Goal: Task Accomplishment & Management: Complete application form

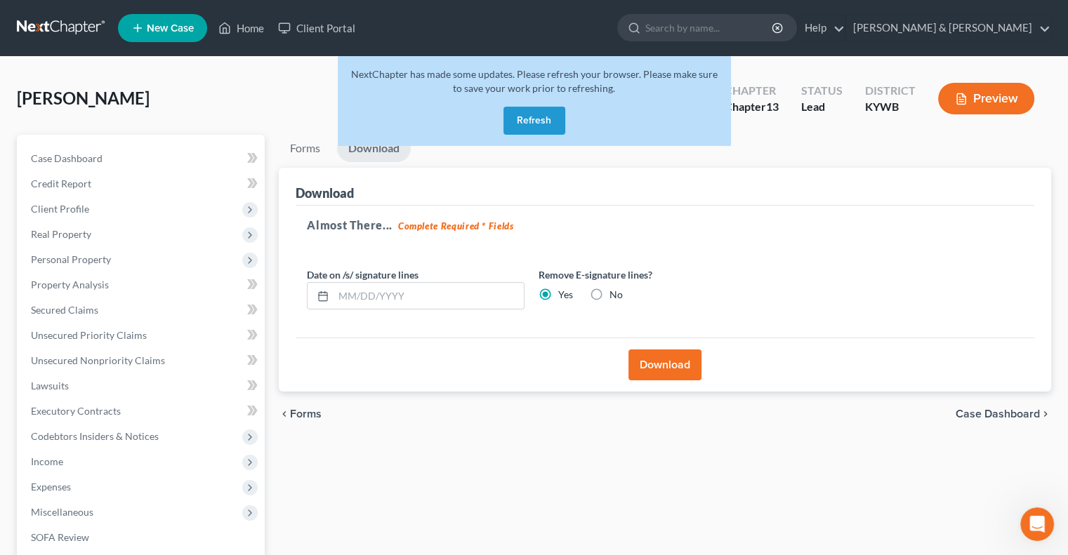
click at [517, 114] on button "Refresh" at bounding box center [534, 121] width 62 height 28
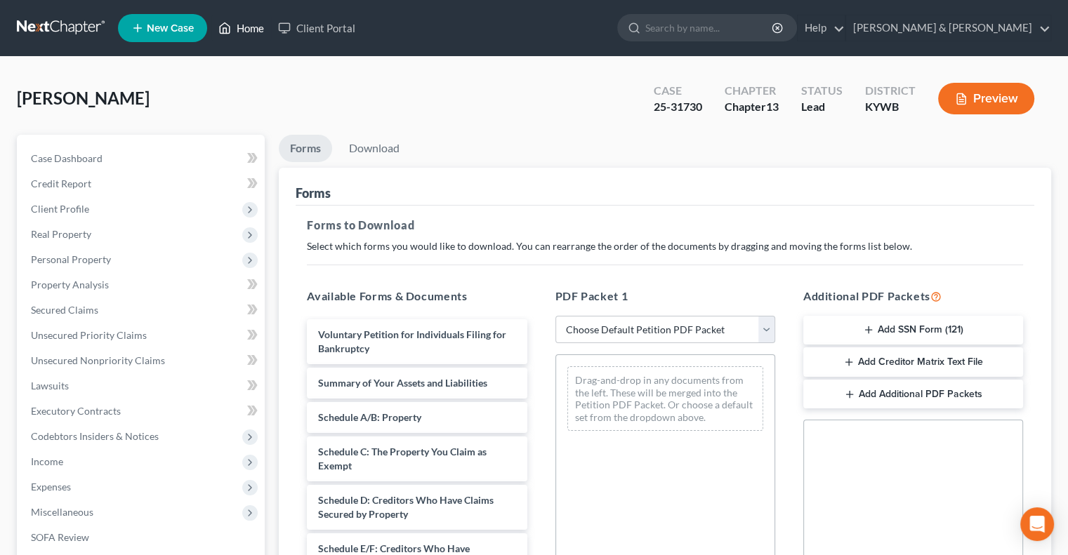
click at [257, 27] on link "Home" at bounding box center [241, 27] width 60 height 25
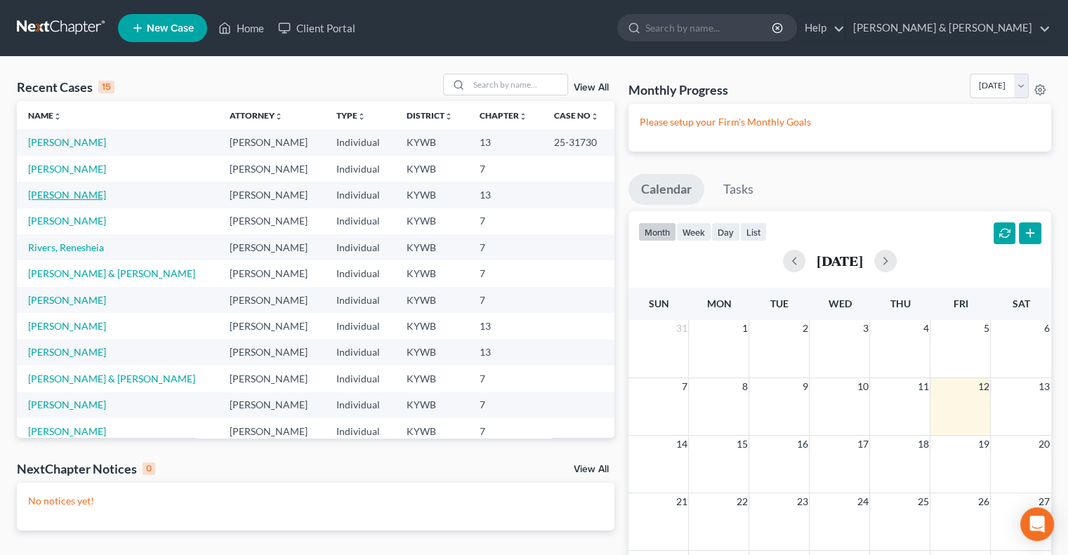
click at [60, 194] on link "McNairy, Sharon" at bounding box center [67, 195] width 78 height 12
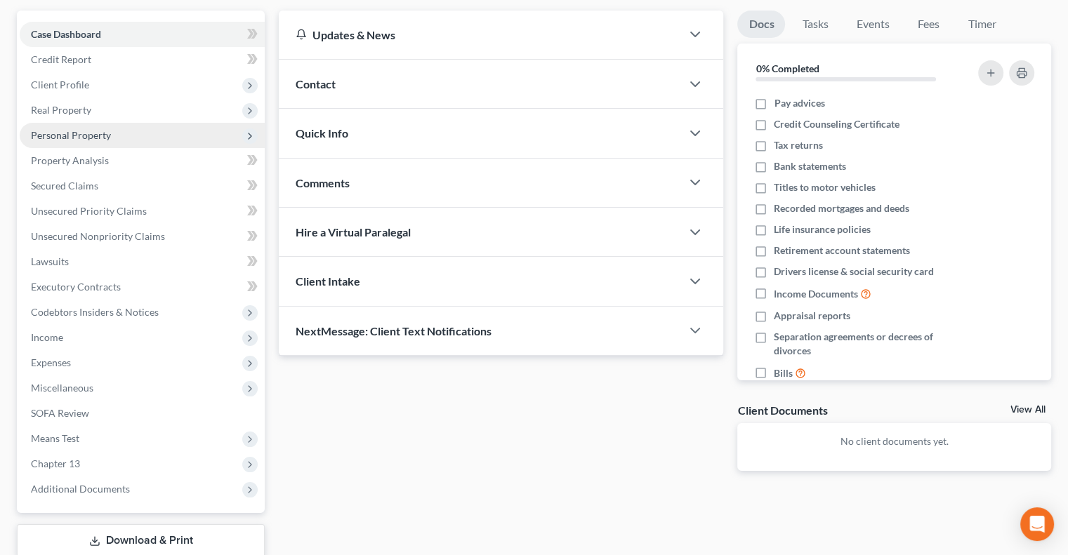
scroll to position [140, 0]
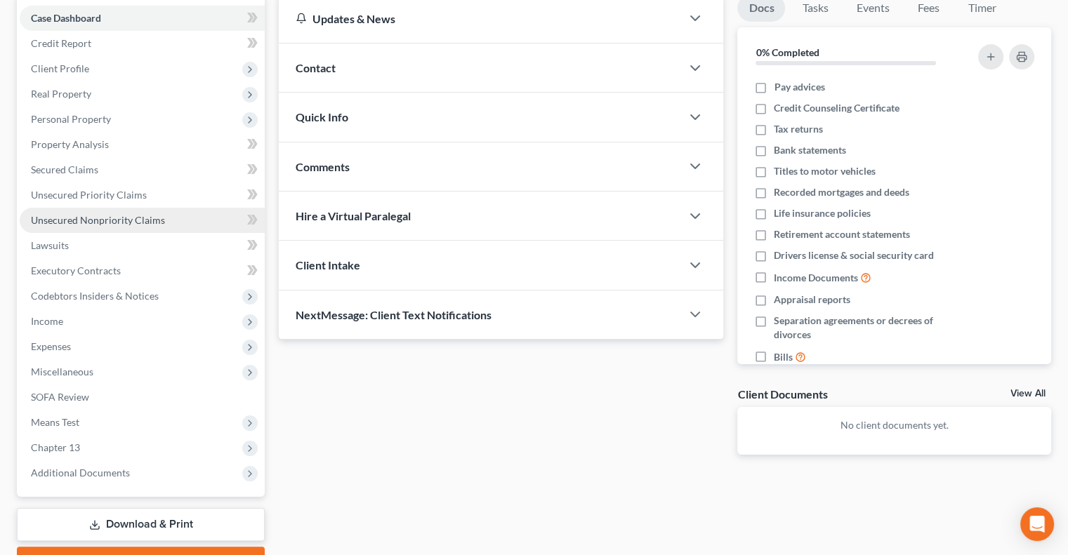
click at [93, 216] on span "Unsecured Nonpriority Claims" at bounding box center [98, 220] width 134 height 12
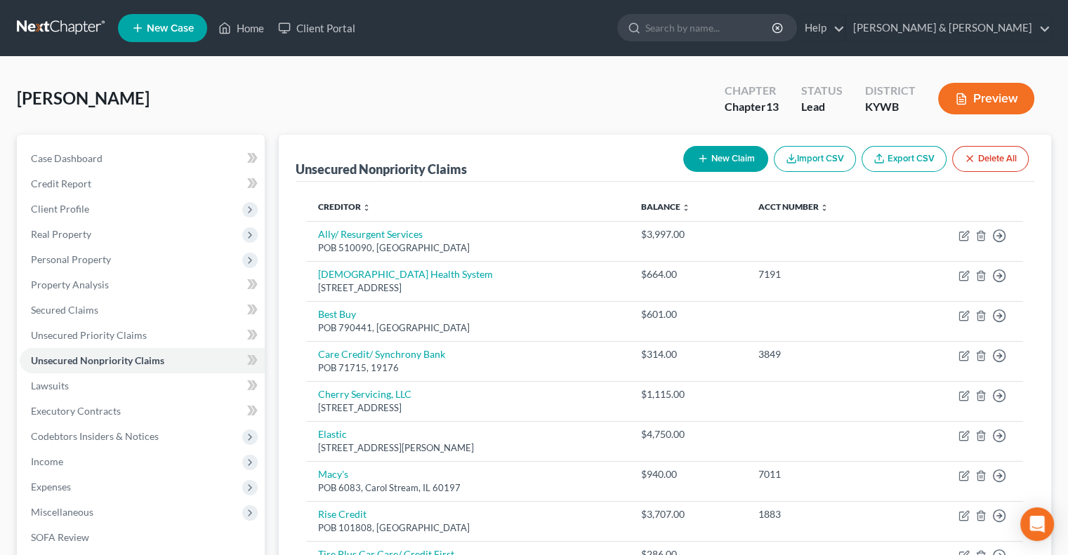
click at [723, 157] on button "New Claim" at bounding box center [725, 159] width 85 height 26
select select "0"
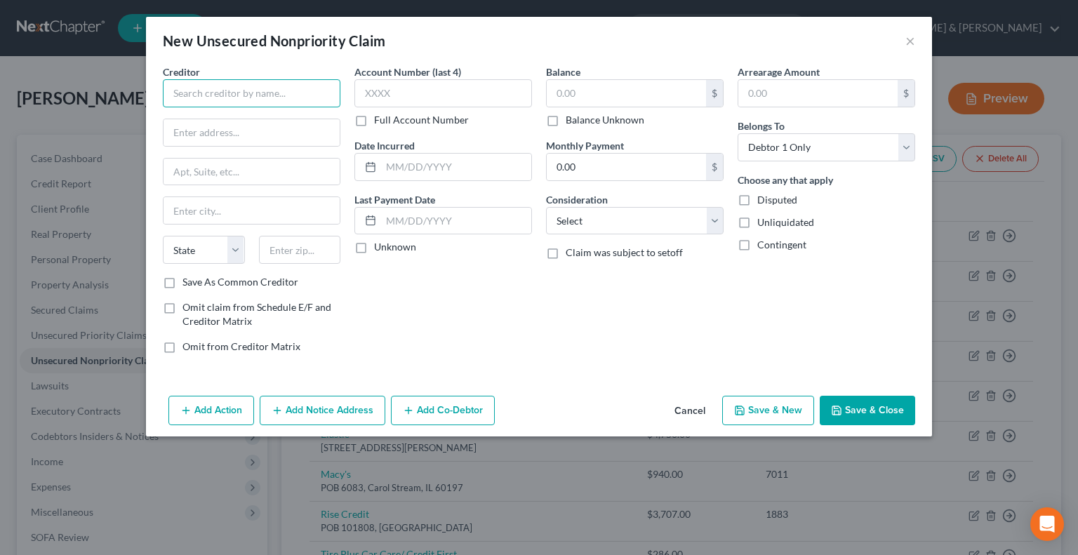
click at [242, 96] on input "text" at bounding box center [252, 93] width 178 height 28
type input "Nelnet"
click at [200, 128] on input "text" at bounding box center [252, 132] width 176 height 27
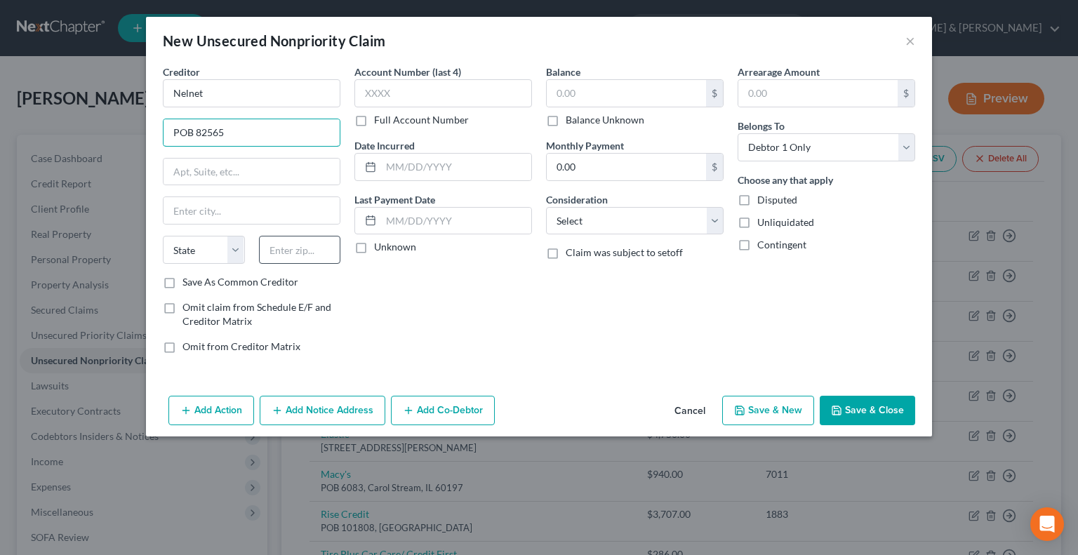
type input "POB 82565"
click at [286, 249] on input "text" at bounding box center [300, 250] width 82 height 28
type input "68501"
type input "Lincoln"
select select "30"
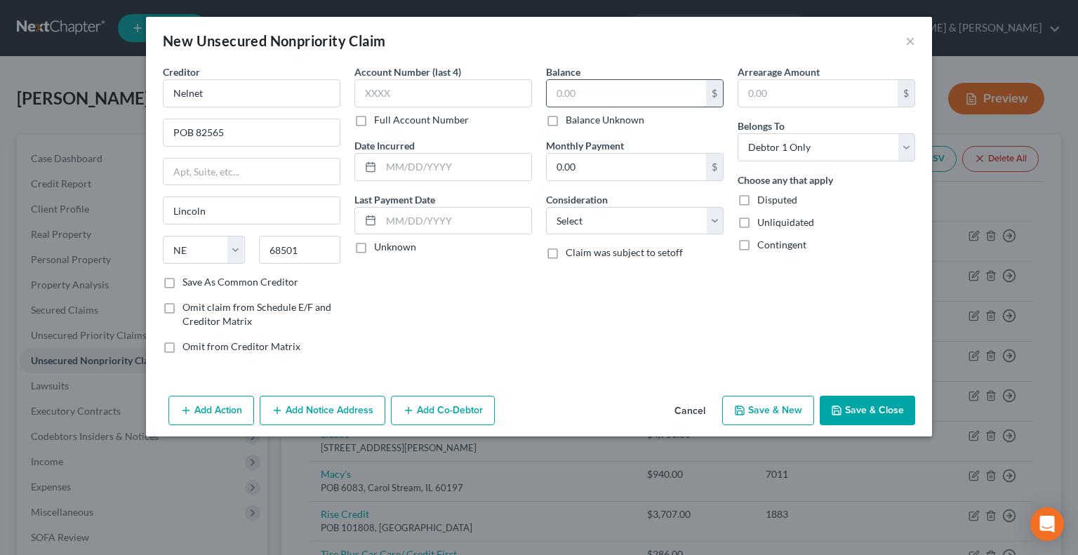
click at [564, 86] on input "text" at bounding box center [626, 93] width 159 height 27
click at [838, 407] on polyline "button" at bounding box center [837, 408] width 4 height 2
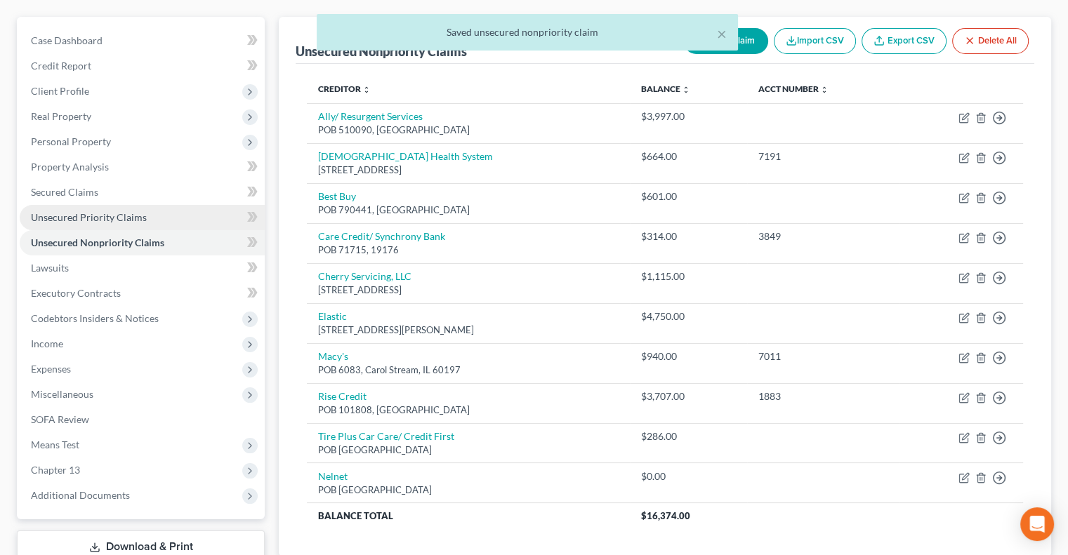
scroll to position [216, 0]
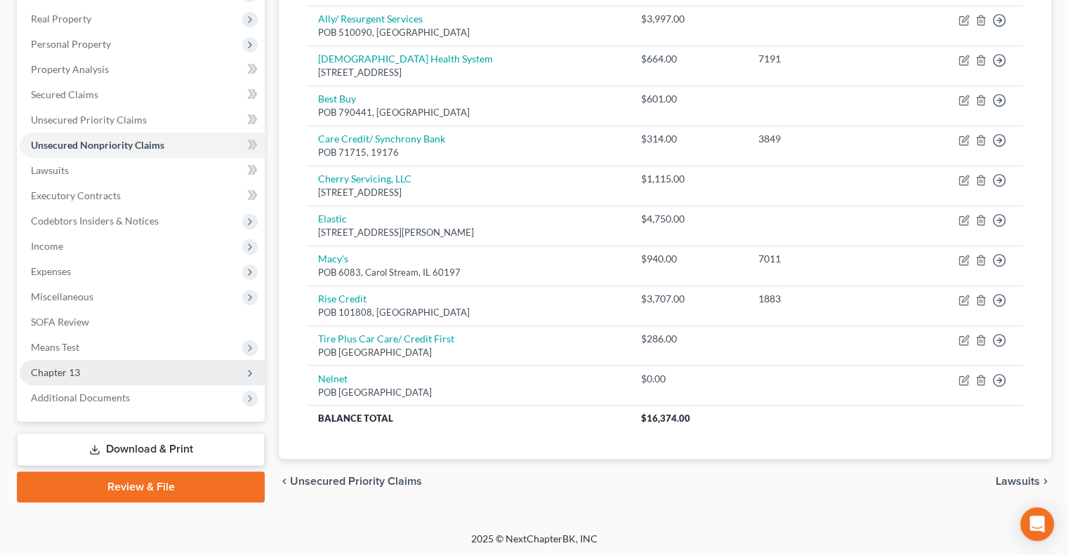
click at [95, 373] on span "Chapter 13" at bounding box center [142, 372] width 245 height 25
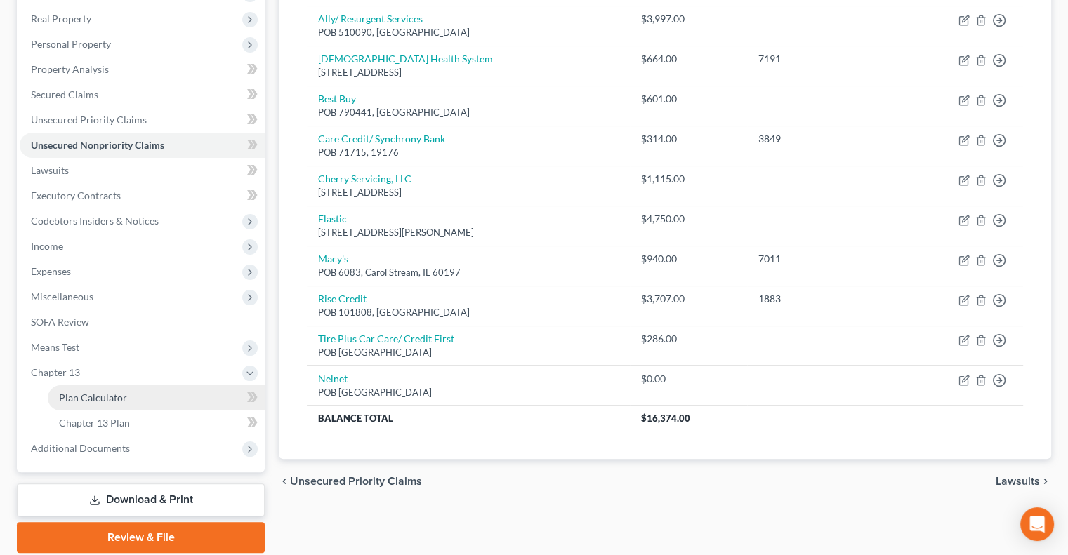
click at [114, 399] on span "Plan Calculator" at bounding box center [93, 398] width 68 height 12
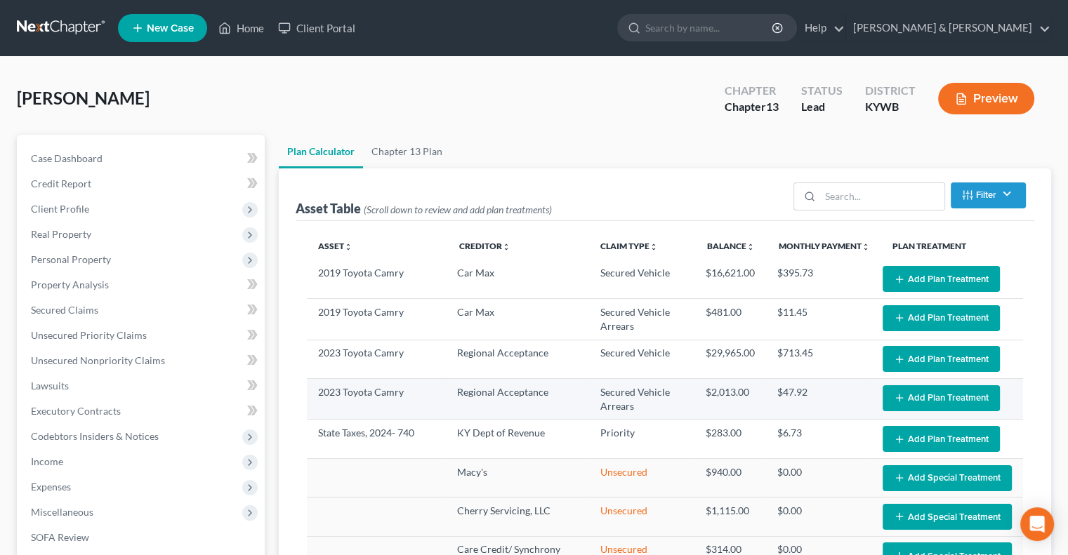
select select "41"
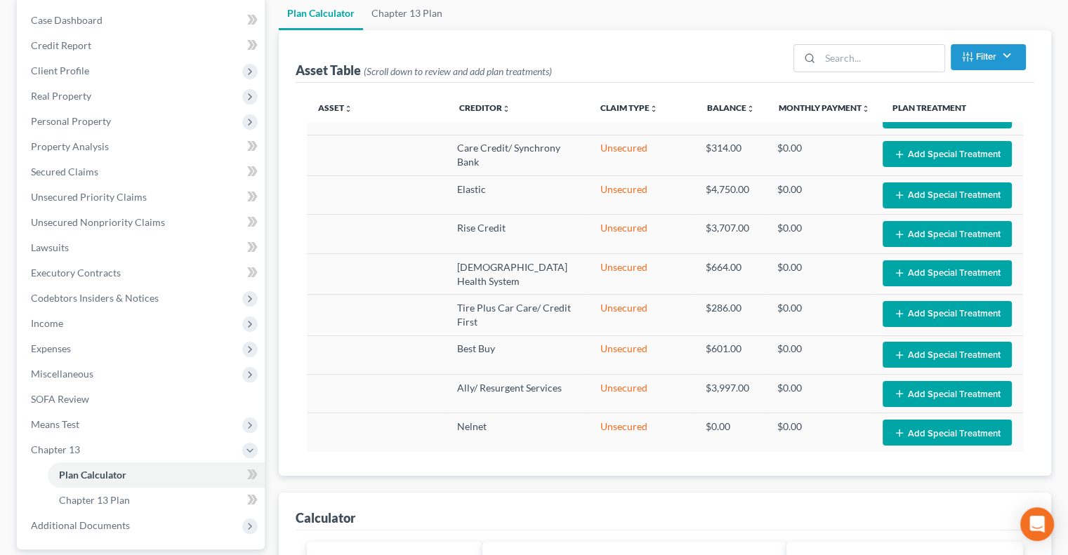
scroll to position [140, 0]
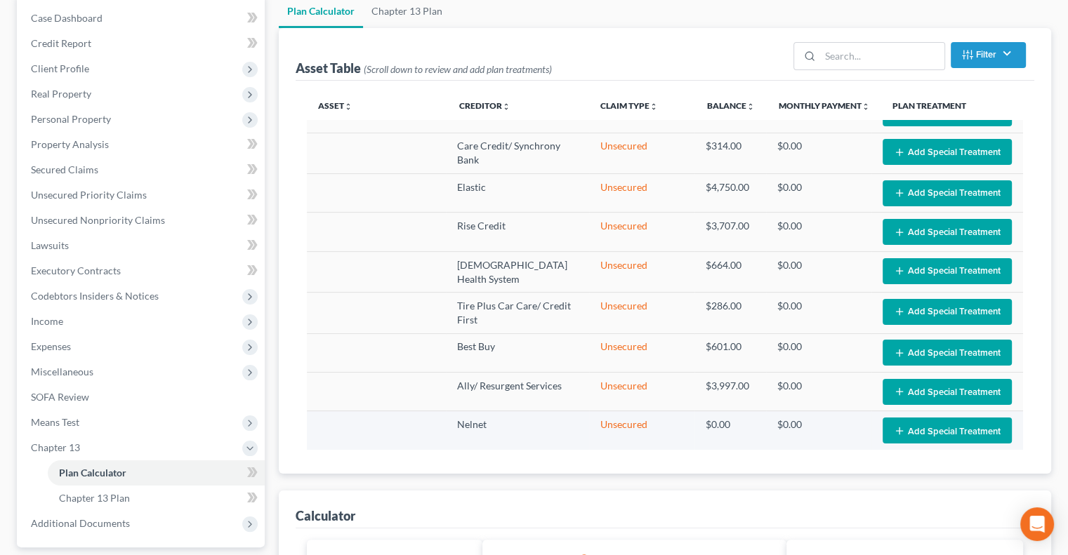
click at [918, 426] on button "Add Special Treatment" at bounding box center [947, 431] width 129 height 26
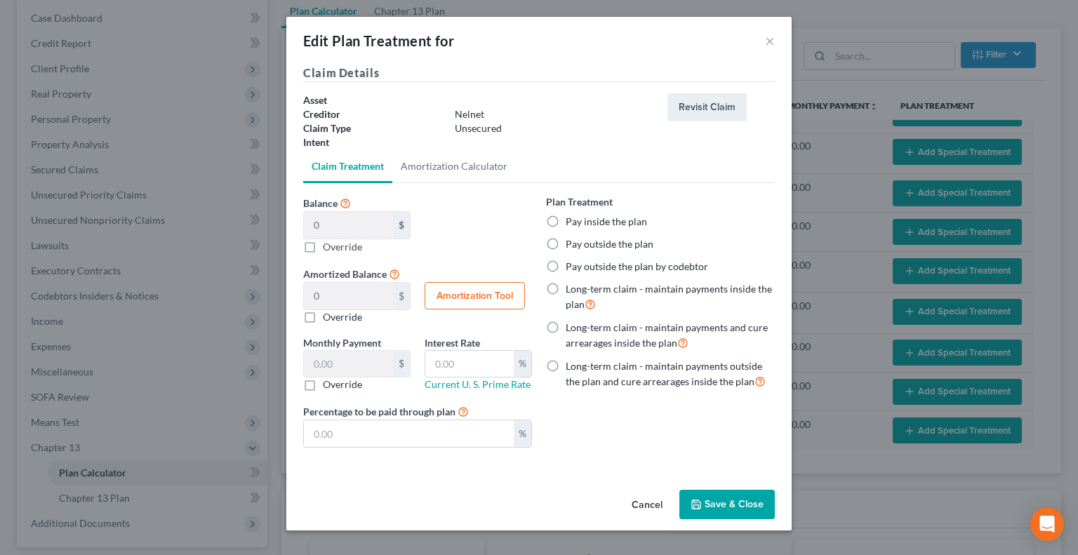
click at [566, 243] on label "Pay outside the plan" at bounding box center [610, 244] width 88 height 14
click at [571, 243] on input "Pay outside the plan" at bounding box center [575, 241] width 9 height 9
radio input "true"
click at [719, 501] on button "Save & Close" at bounding box center [727, 504] width 95 height 29
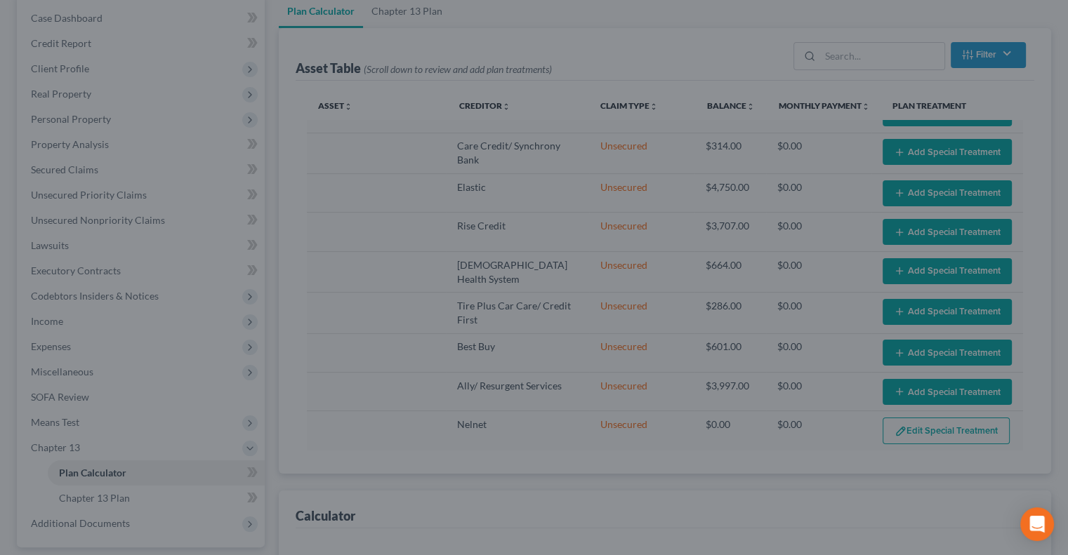
select select "41"
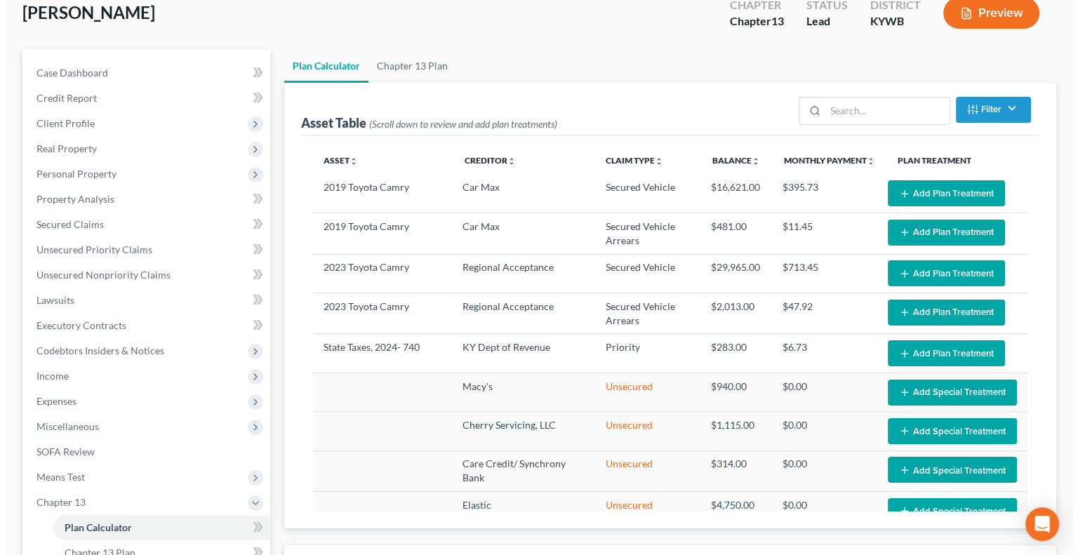
scroll to position [0, 0]
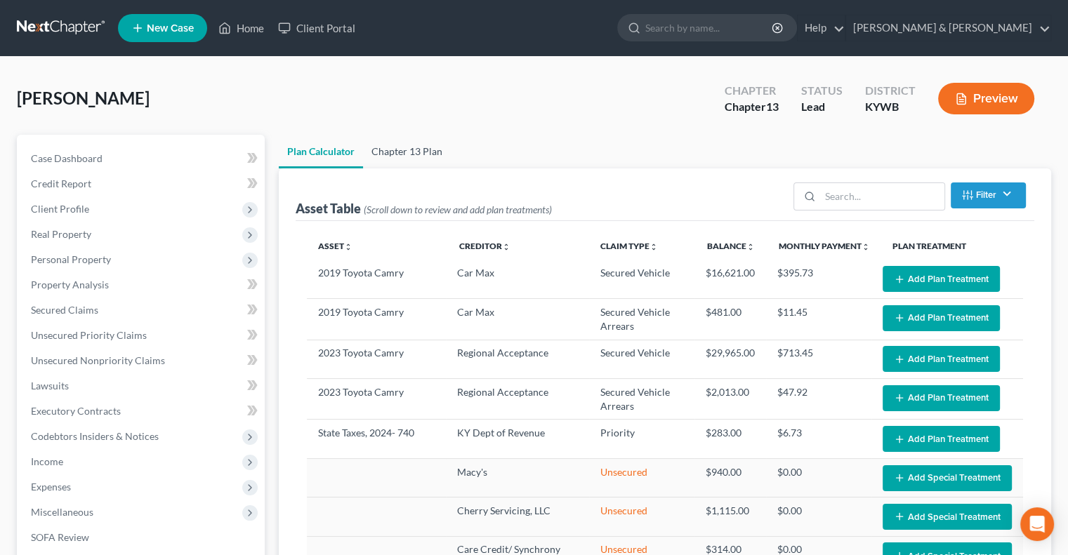
click at [421, 152] on link "Chapter 13 Plan" at bounding box center [407, 152] width 88 height 34
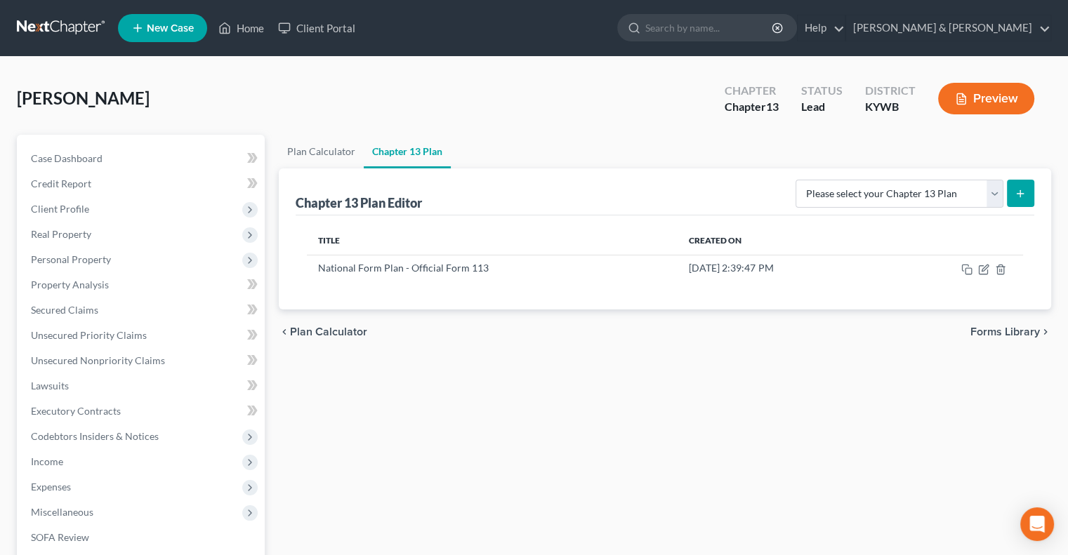
click at [1019, 196] on icon "submit" at bounding box center [1020, 193] width 11 height 11
click at [994, 190] on select "Please select your Chapter 13 Plan National Form Plan - Official Form 113" at bounding box center [899, 194] width 208 height 28
select select "0"
click at [800, 180] on select "Please select your Chapter 13 Plan National Form Plan - Official Form 113" at bounding box center [899, 194] width 208 height 28
click at [1017, 190] on icon "submit" at bounding box center [1020, 193] width 11 height 11
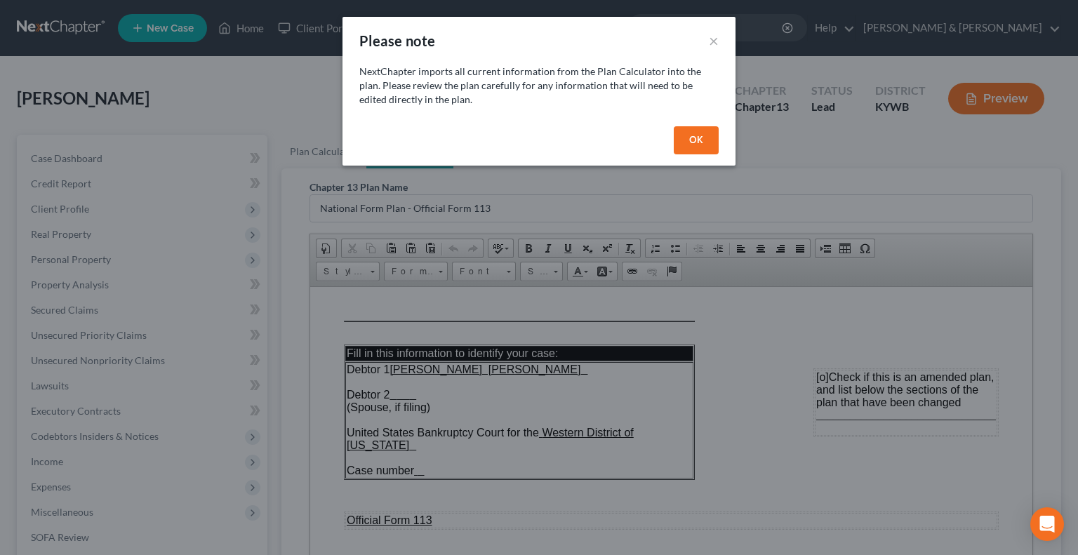
click at [703, 140] on button "OK" at bounding box center [696, 140] width 45 height 28
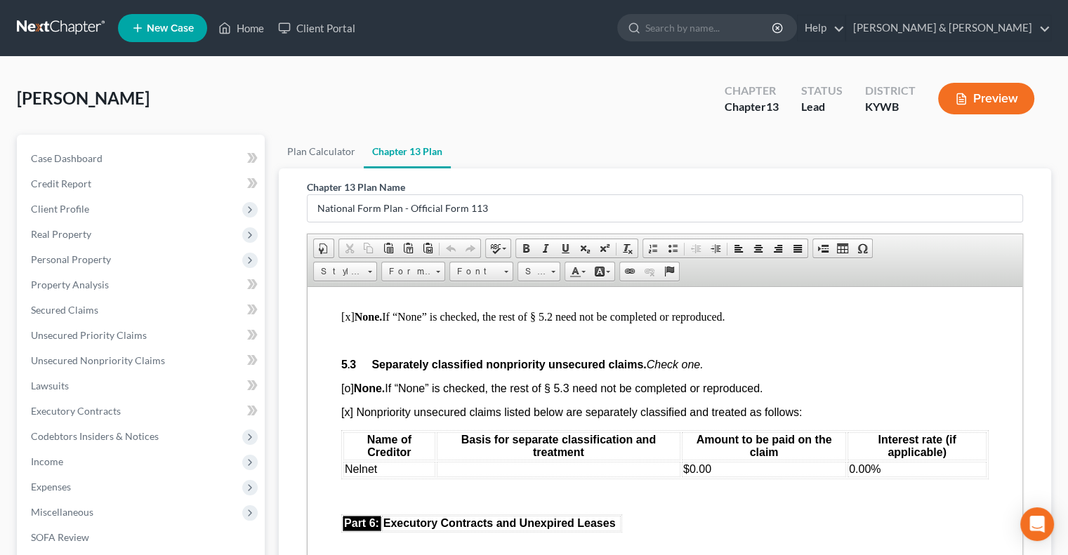
scroll to position [3230, 0]
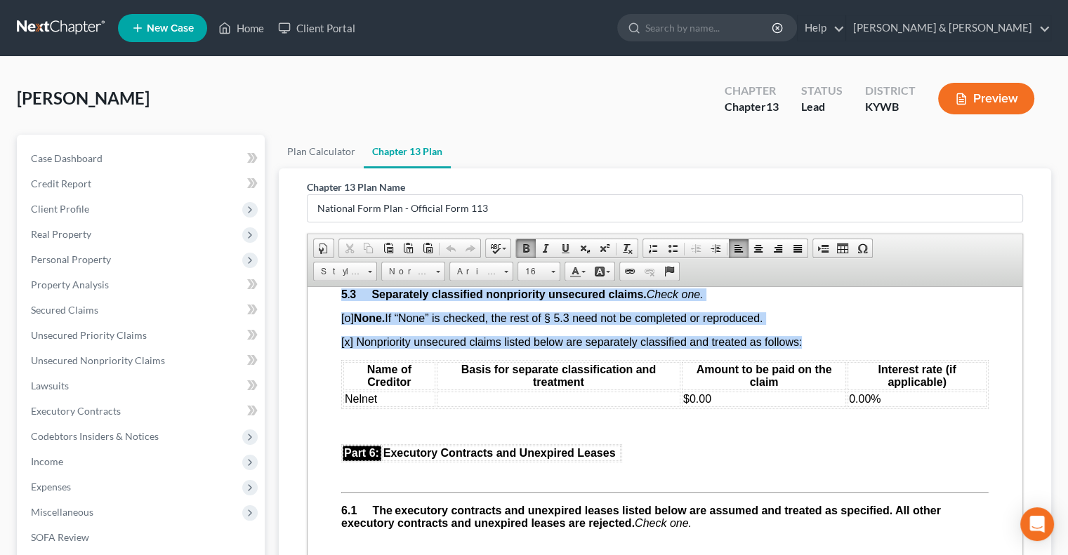
drag, startPoint x: 339, startPoint y: 326, endPoint x: 986, endPoint y: 436, distance: 656.6
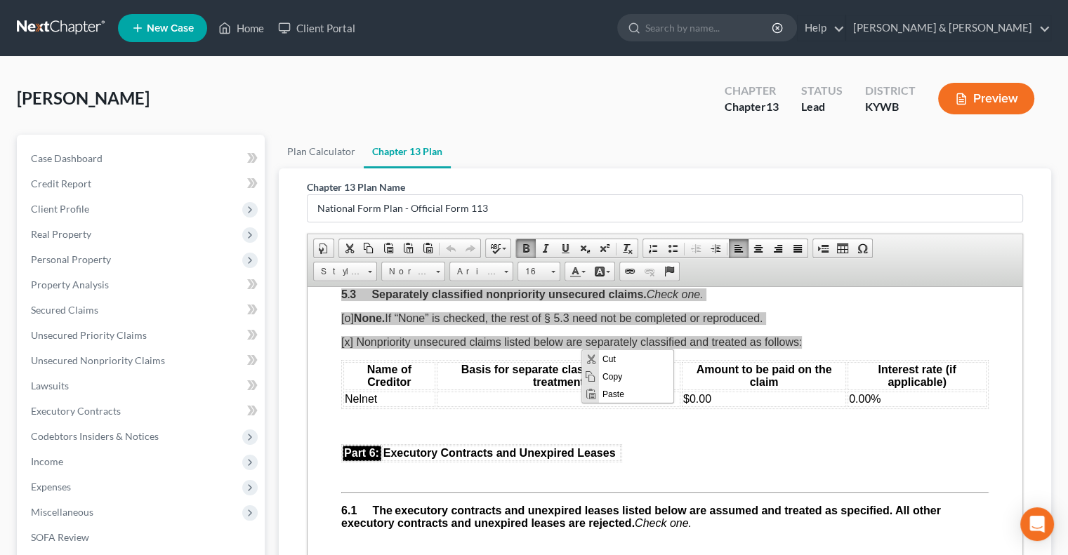
scroll to position [0, 0]
click at [614, 375] on span "Copy" at bounding box center [636, 377] width 74 height 18
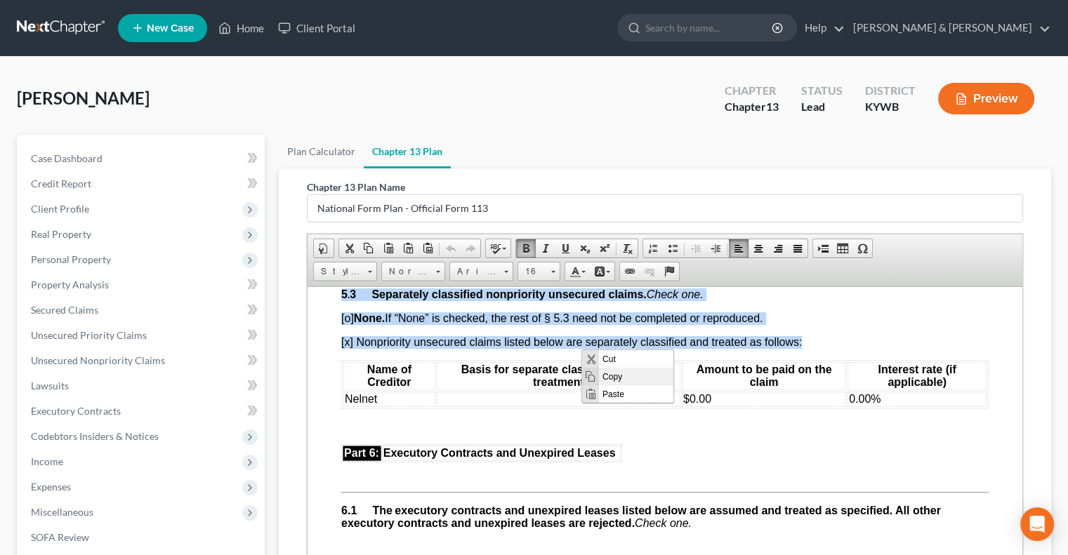
copy body "5 . 3 Separately classified nonpriority unsecured claims. Check one. [o] None. …"
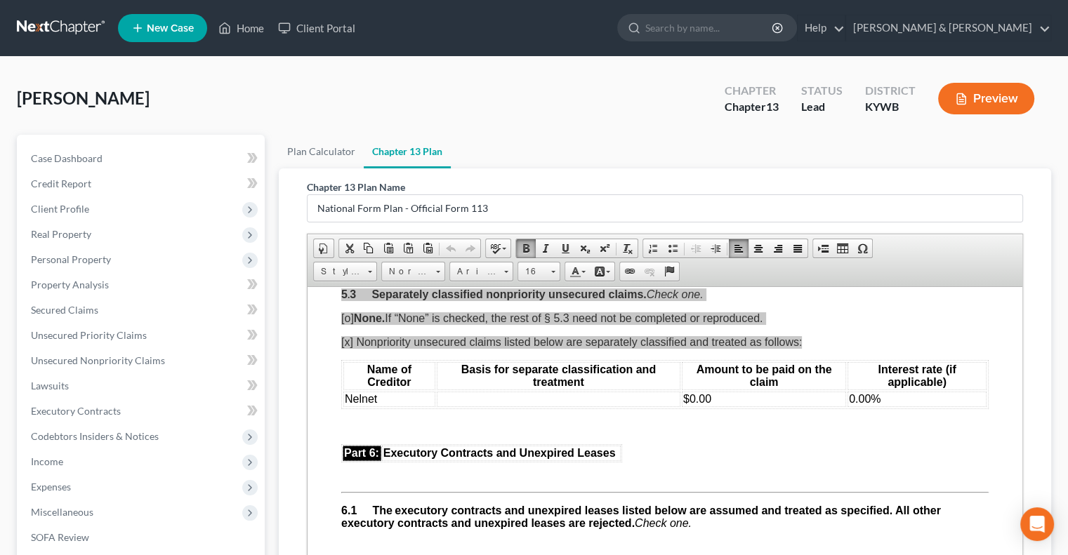
click at [404, 150] on link "Chapter 13 Plan" at bounding box center [407, 152] width 87 height 34
click at [303, 152] on link "Plan Calculator" at bounding box center [321, 152] width 85 height 34
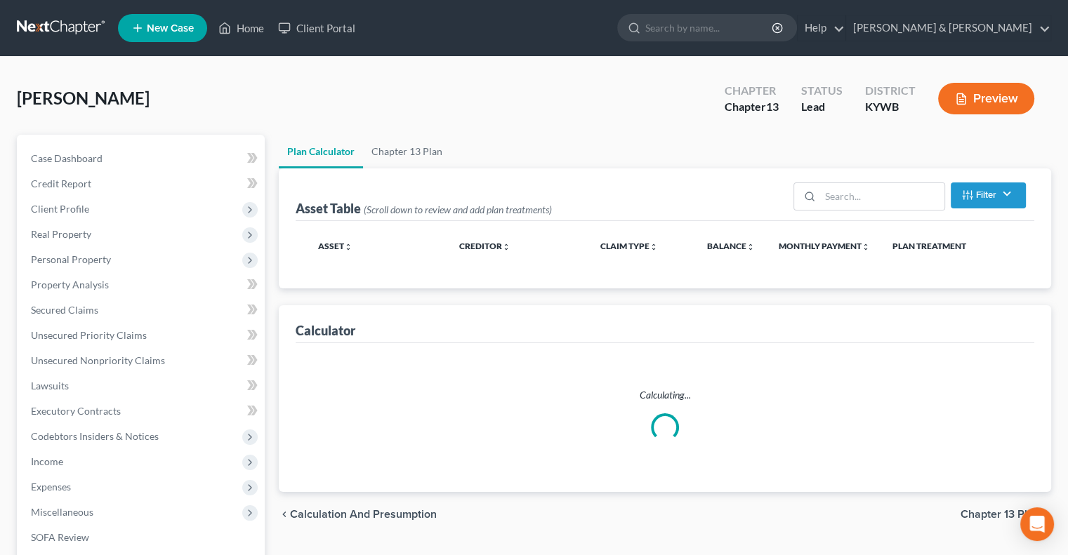
select select "41"
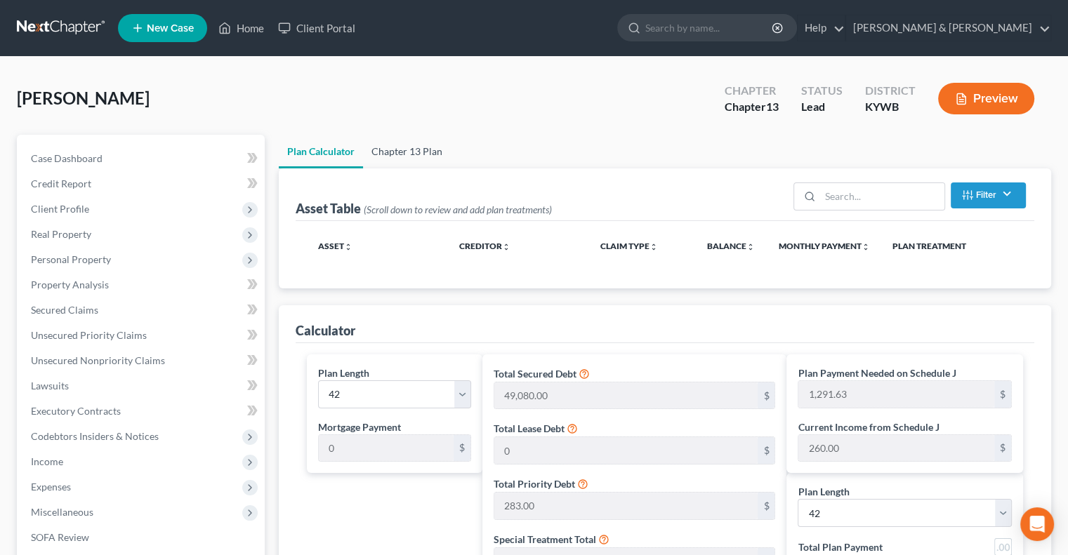
click at [399, 147] on link "Chapter 13 Plan" at bounding box center [407, 152] width 88 height 34
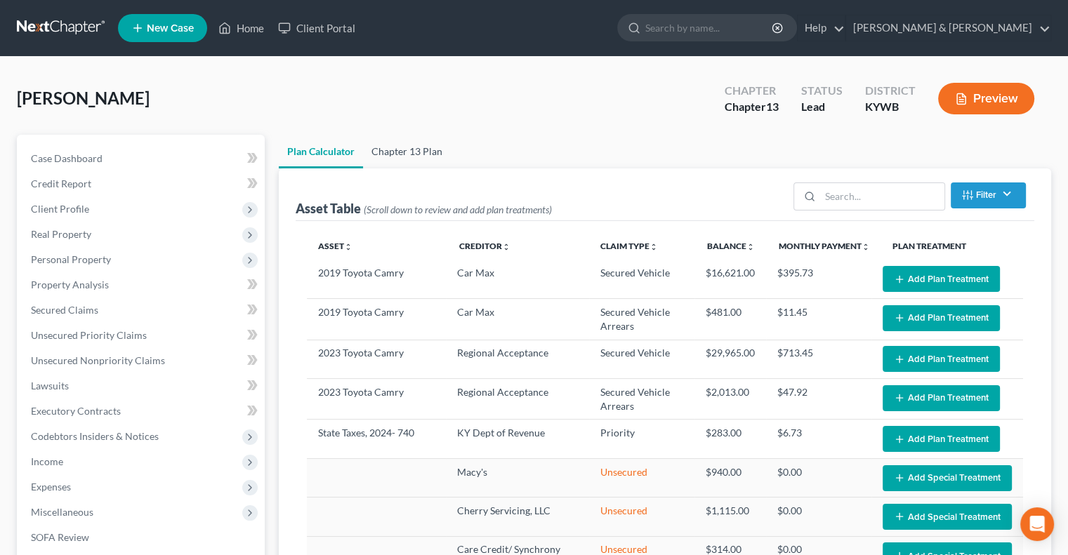
select select "41"
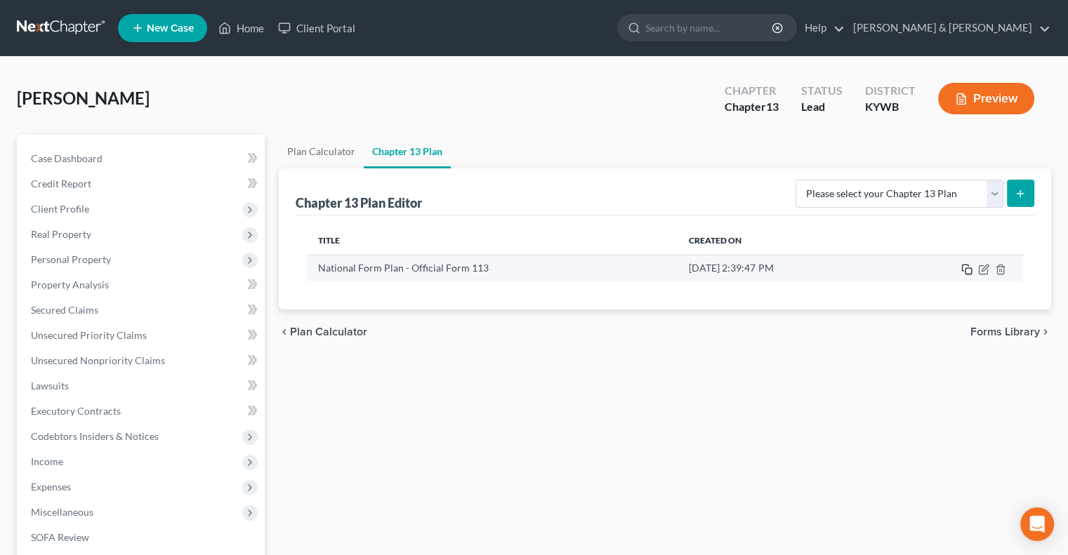
click at [969, 269] on icon "button" at bounding box center [966, 269] width 11 height 11
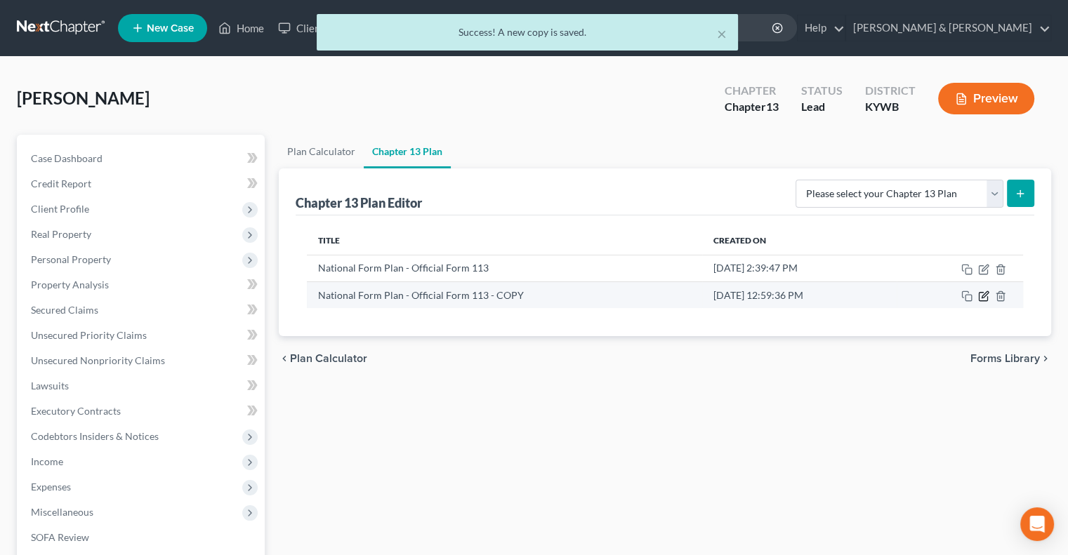
click at [982, 293] on icon "button" at bounding box center [983, 296] width 11 height 11
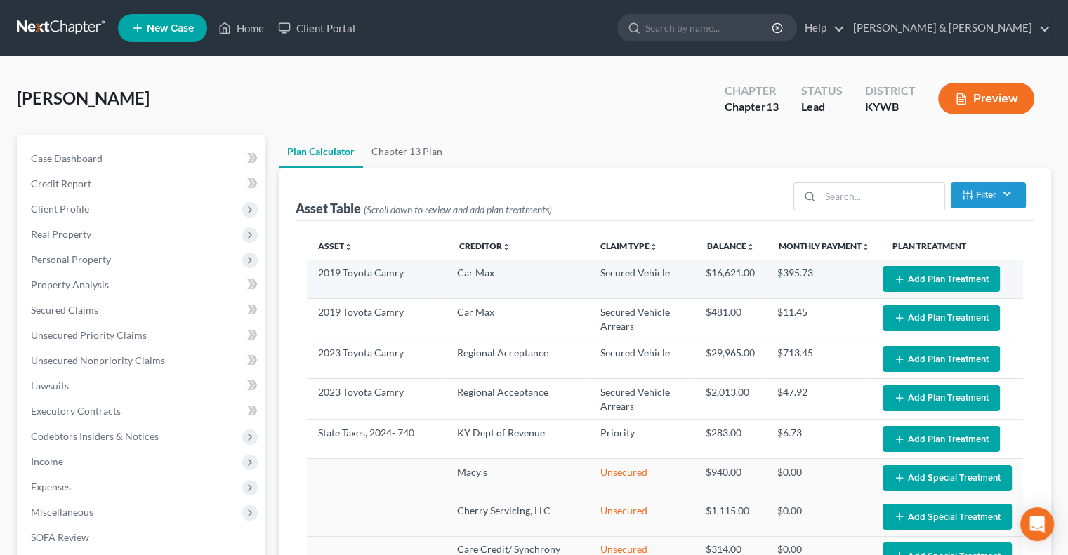
select select "41"
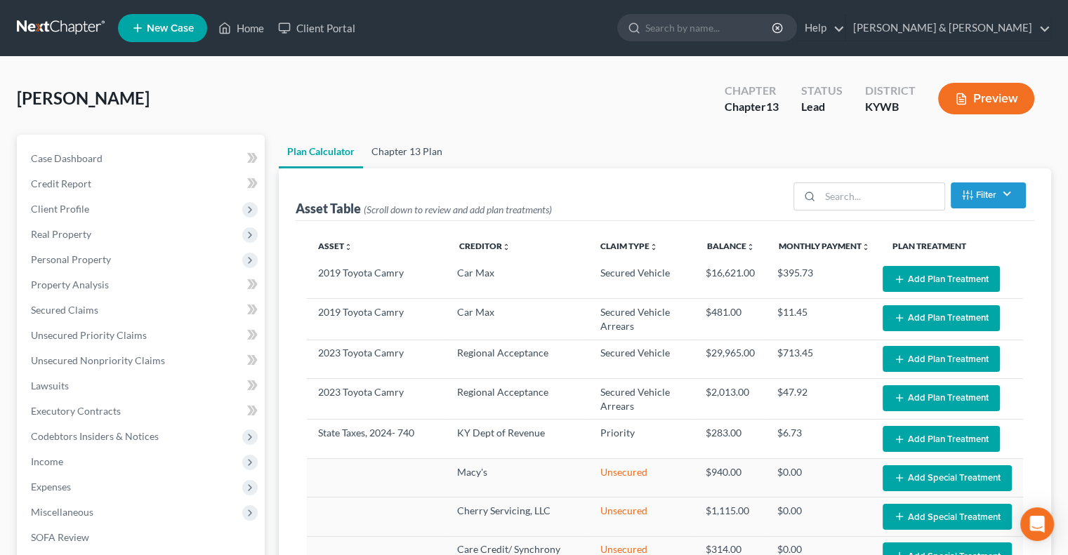
click at [411, 150] on link "Chapter 13 Plan" at bounding box center [407, 152] width 88 height 34
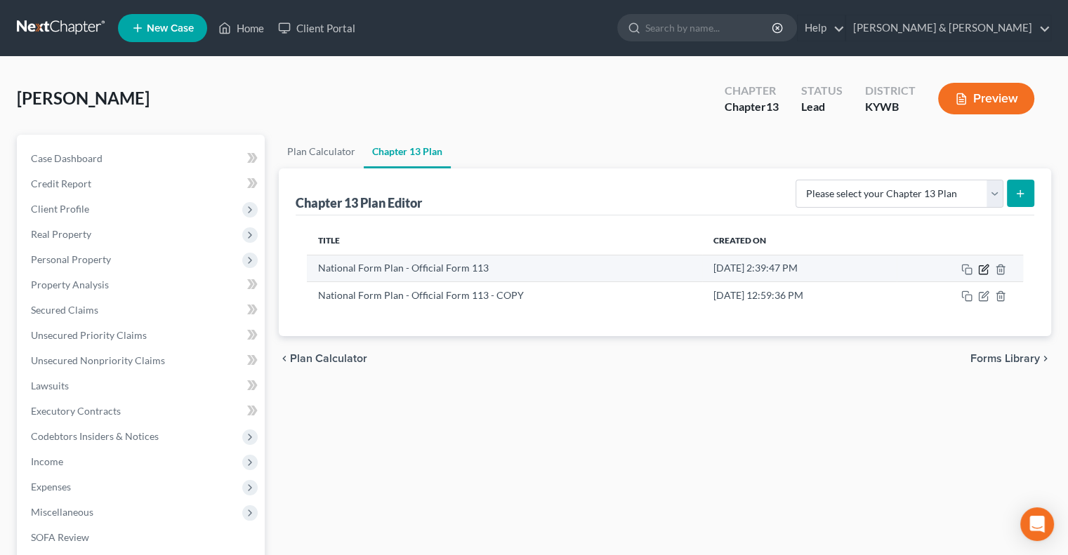
click at [980, 267] on icon "button" at bounding box center [983, 269] width 11 height 11
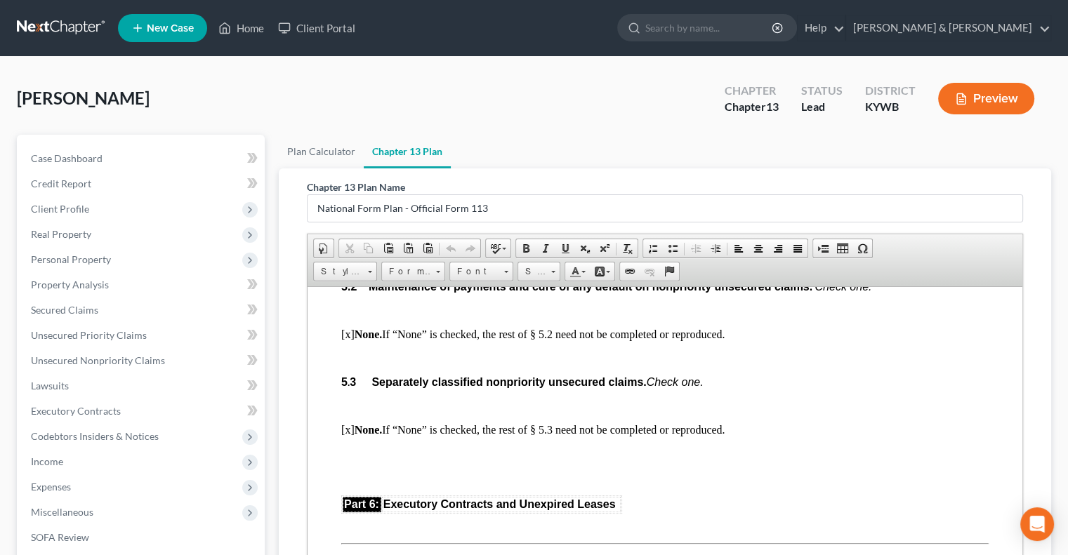
scroll to position [3159, 0]
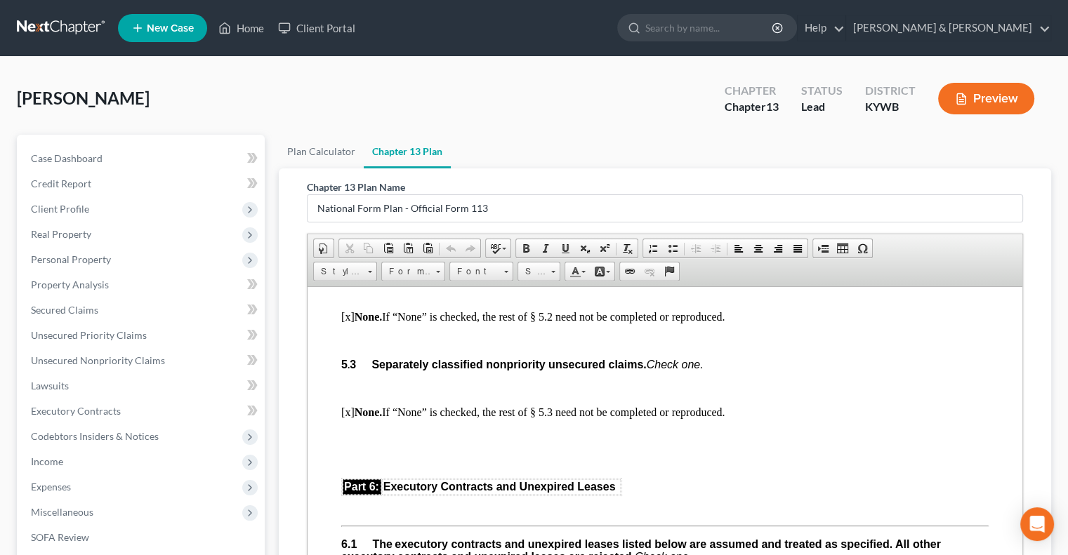
drag, startPoint x: 341, startPoint y: 396, endPoint x: 736, endPoint y: 447, distance: 399.3
click at [550, 435] on span "Paste" at bounding box center [574, 438] width 74 height 18
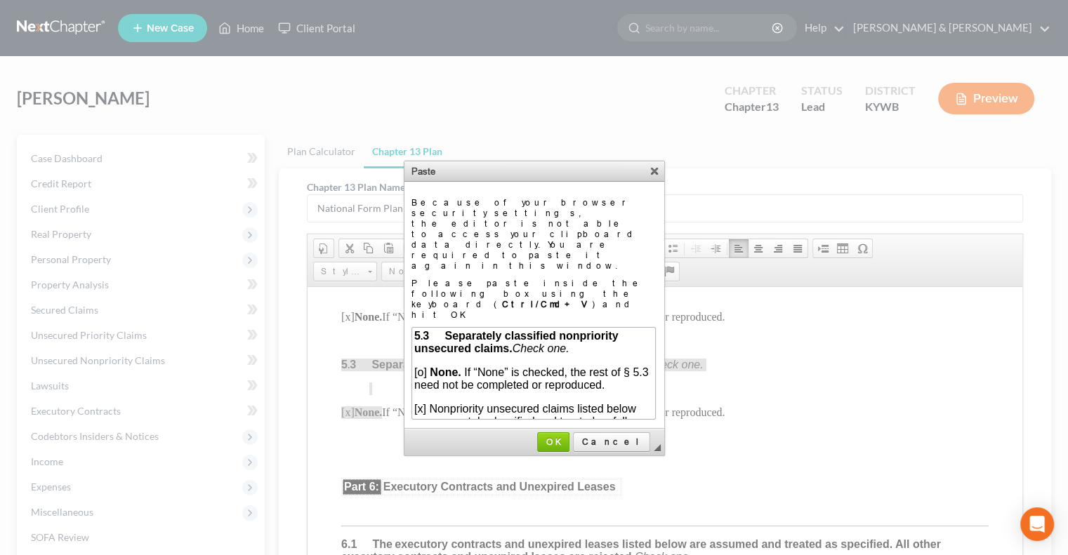
scroll to position [142, 0]
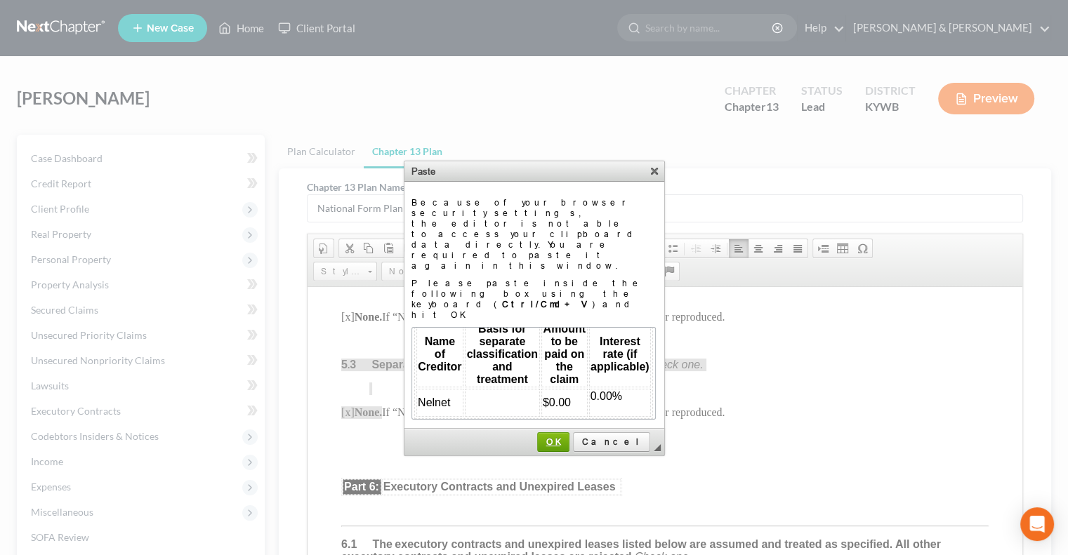
click at [569, 437] on span "OK" at bounding box center [553, 442] width 31 height 11
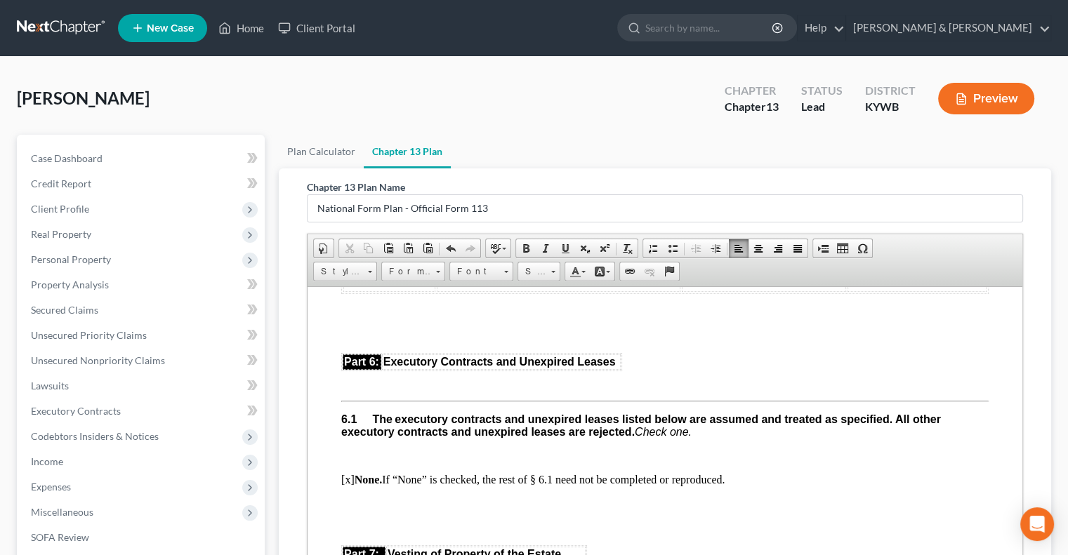
scroll to position [3300, 0]
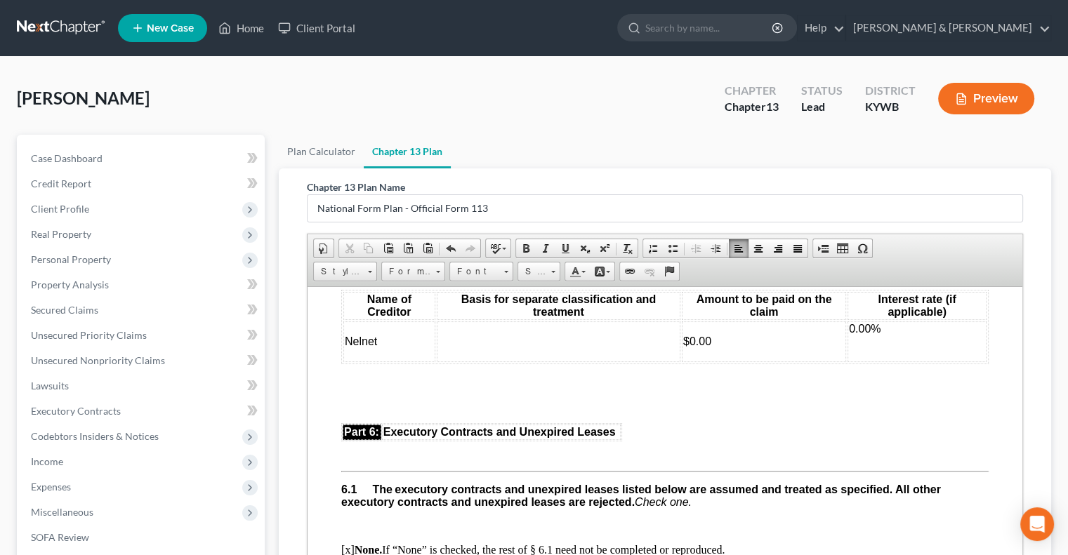
drag, startPoint x: 842, startPoint y: 364, endPoint x: 889, endPoint y: 352, distance: 47.7
click at [849, 334] on span "0.00%" at bounding box center [865, 328] width 32 height 12
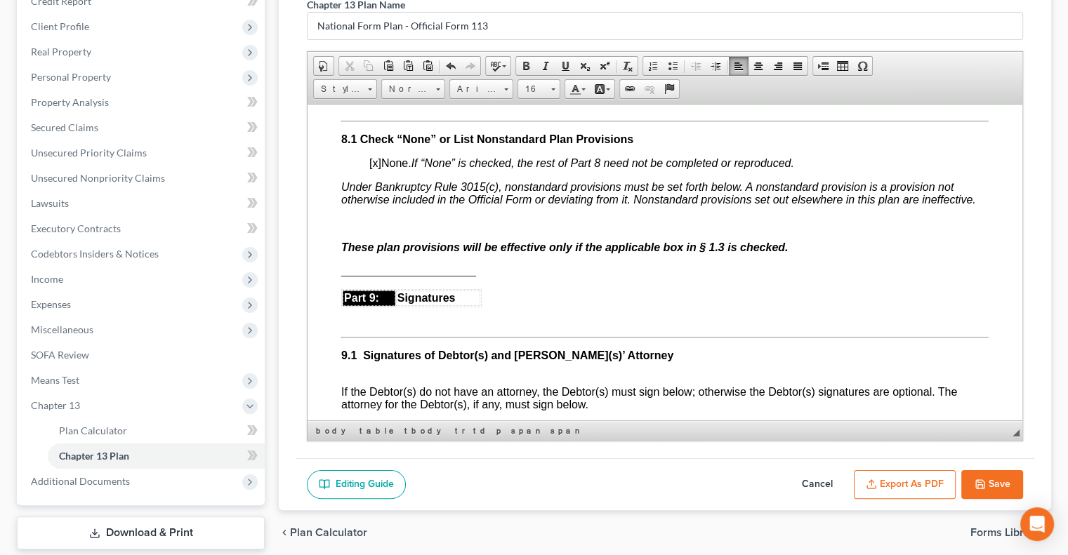
scroll to position [265, 0]
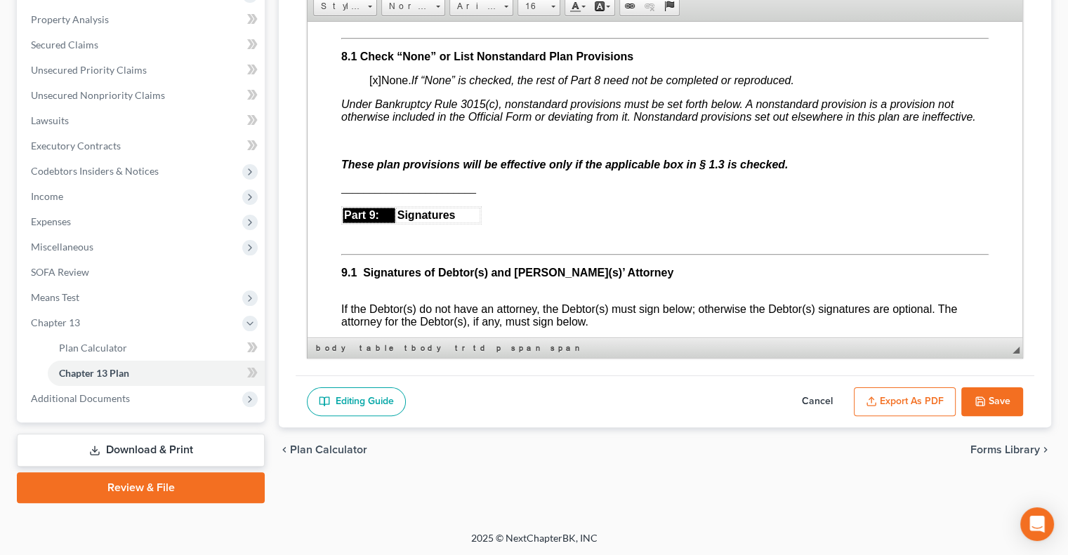
click at [991, 395] on button "Save" at bounding box center [992, 402] width 62 height 29
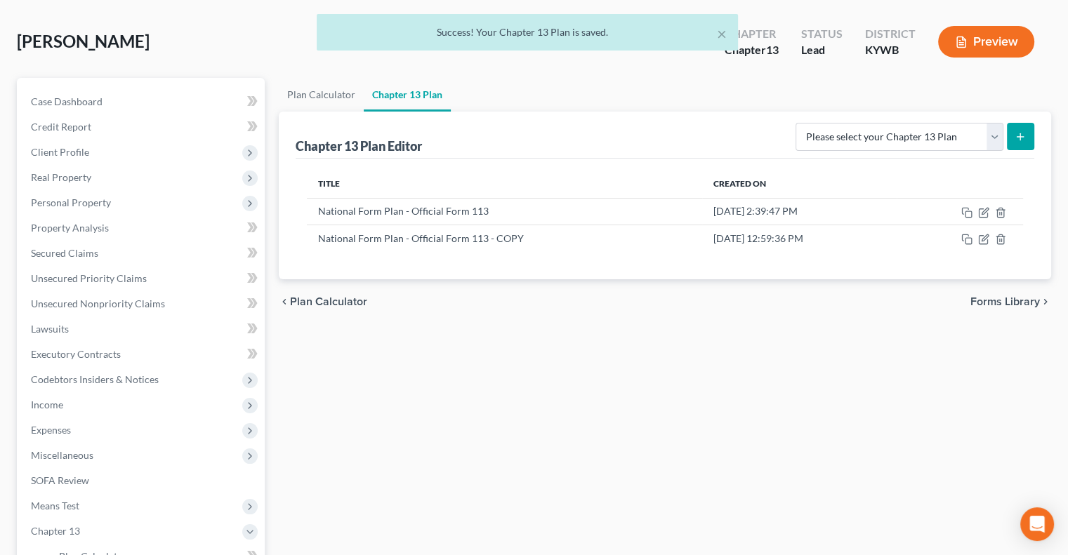
scroll to position [55, 0]
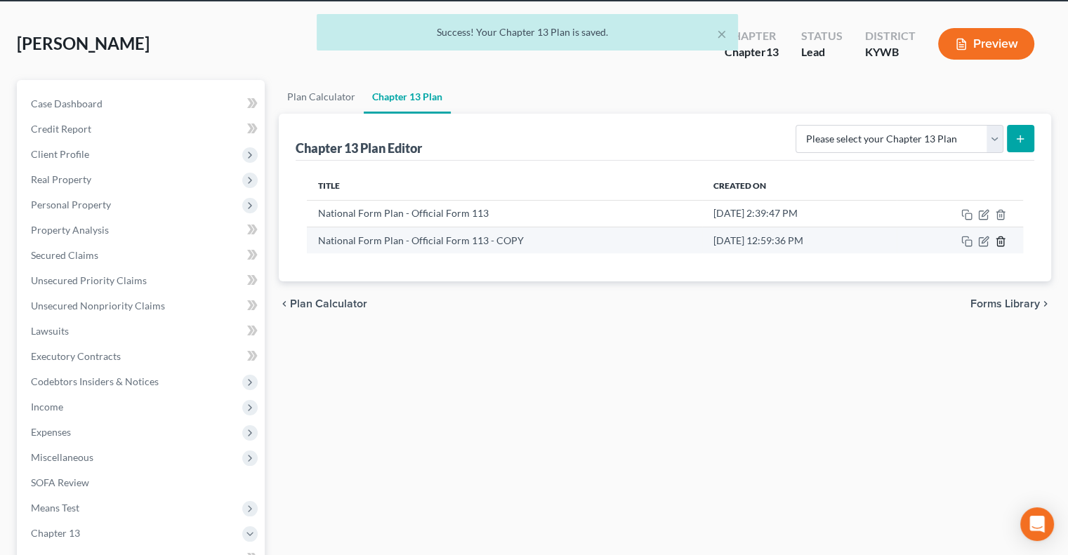
click at [997, 236] on icon "button" at bounding box center [1000, 241] width 11 height 11
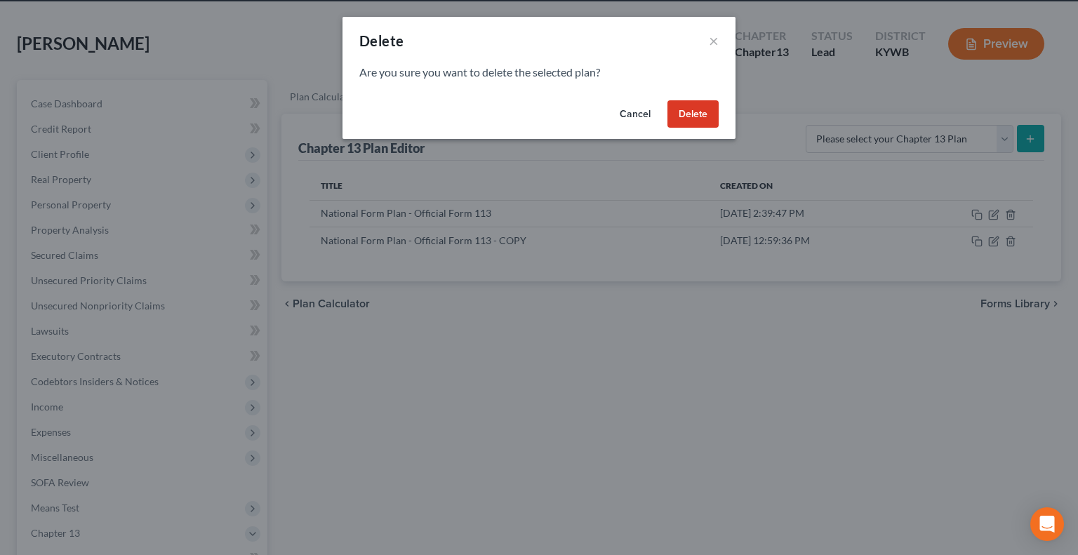
click at [701, 112] on button "Delete" at bounding box center [693, 114] width 51 height 28
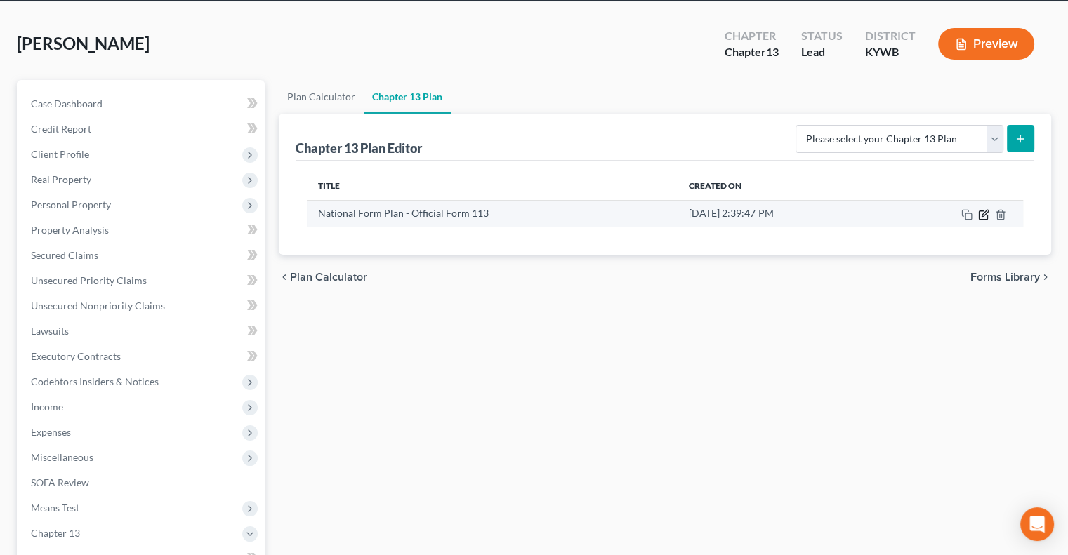
click at [984, 213] on icon "button" at bounding box center [983, 214] width 11 height 11
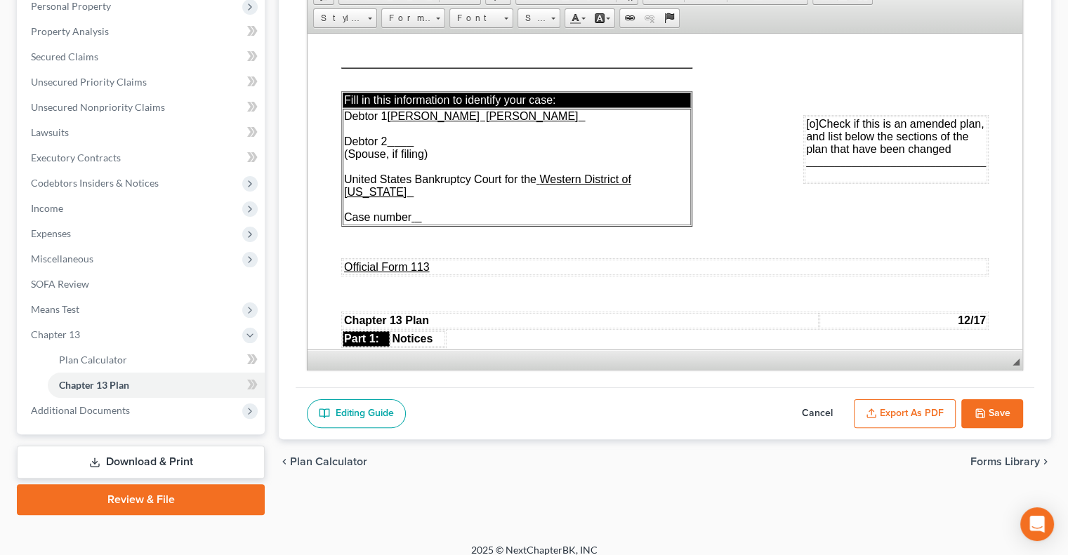
scroll to position [265, 0]
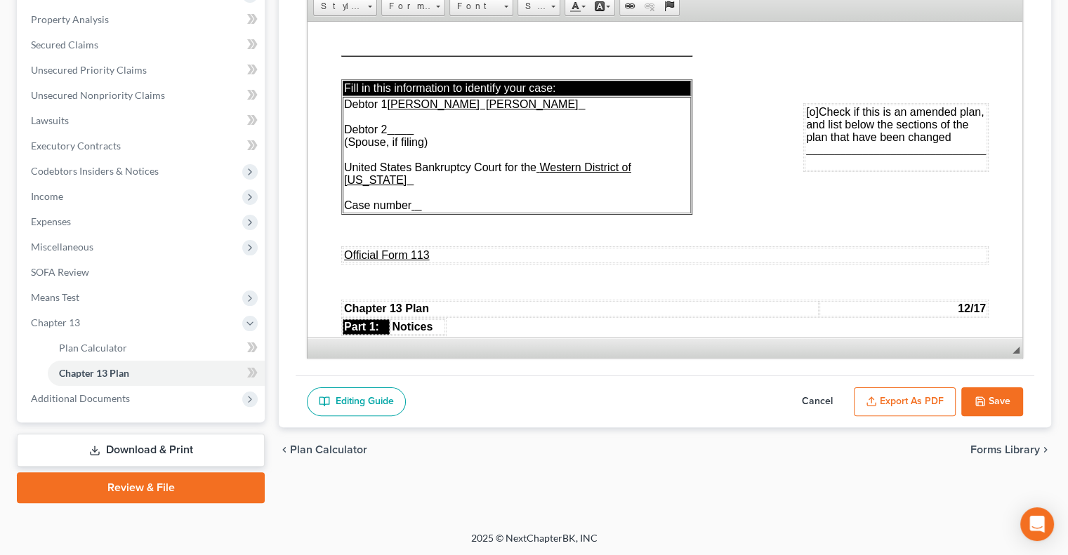
click at [924, 391] on button "Export as PDF" at bounding box center [905, 402] width 102 height 29
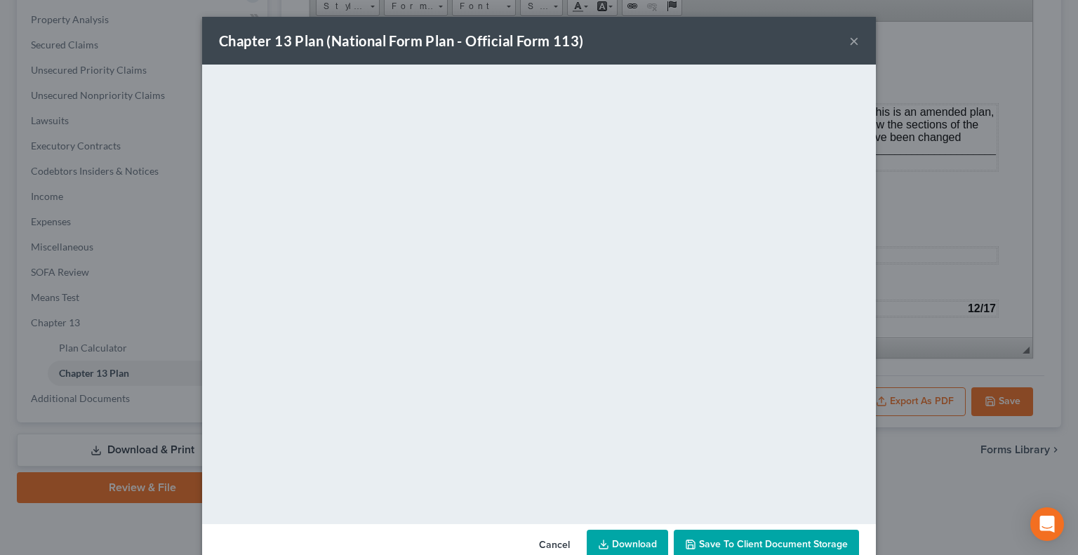
click at [851, 37] on button "×" at bounding box center [855, 40] width 10 height 17
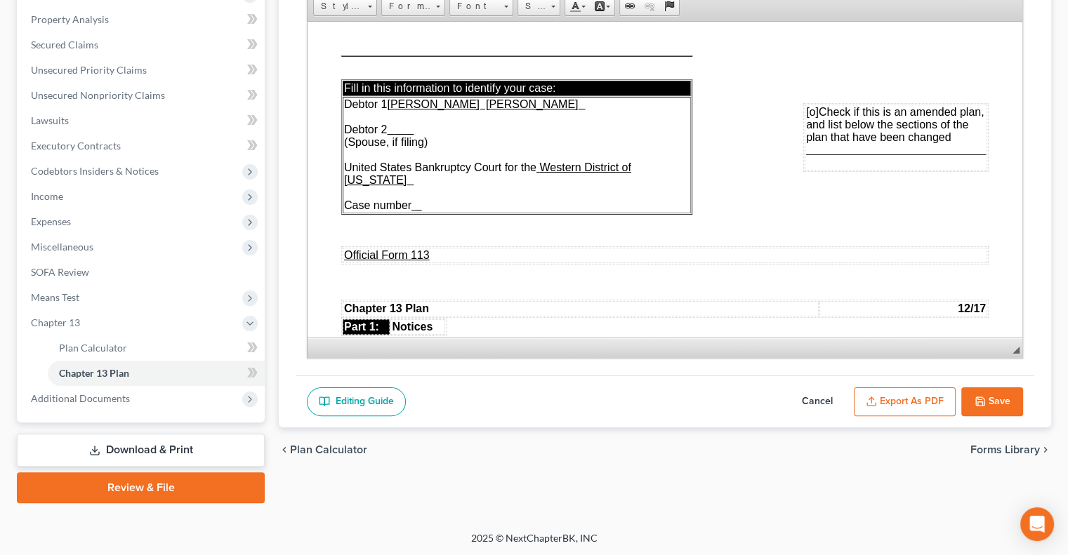
click at [174, 445] on link "Download & Print" at bounding box center [141, 450] width 248 height 33
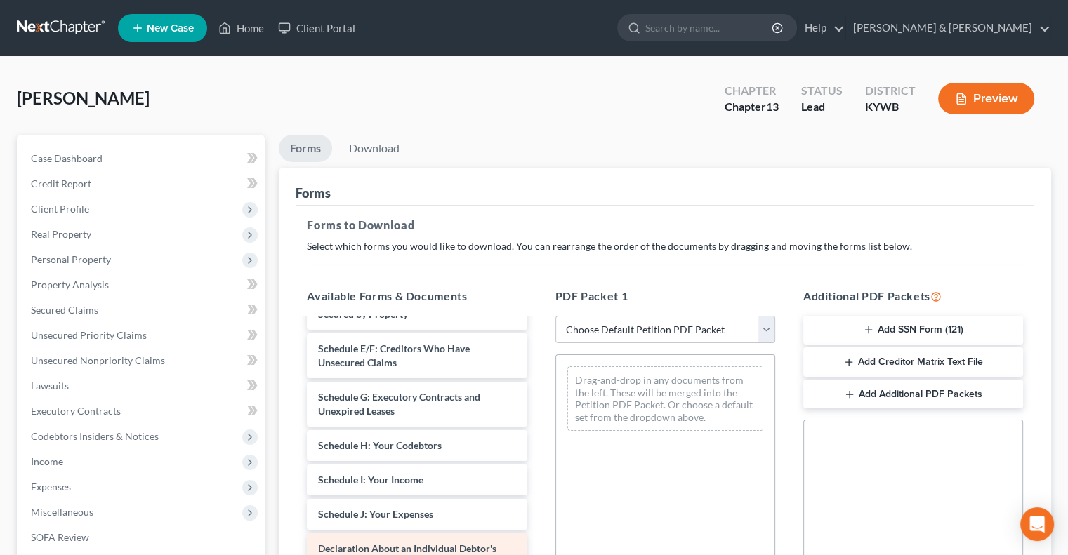
scroll to position [188, 0]
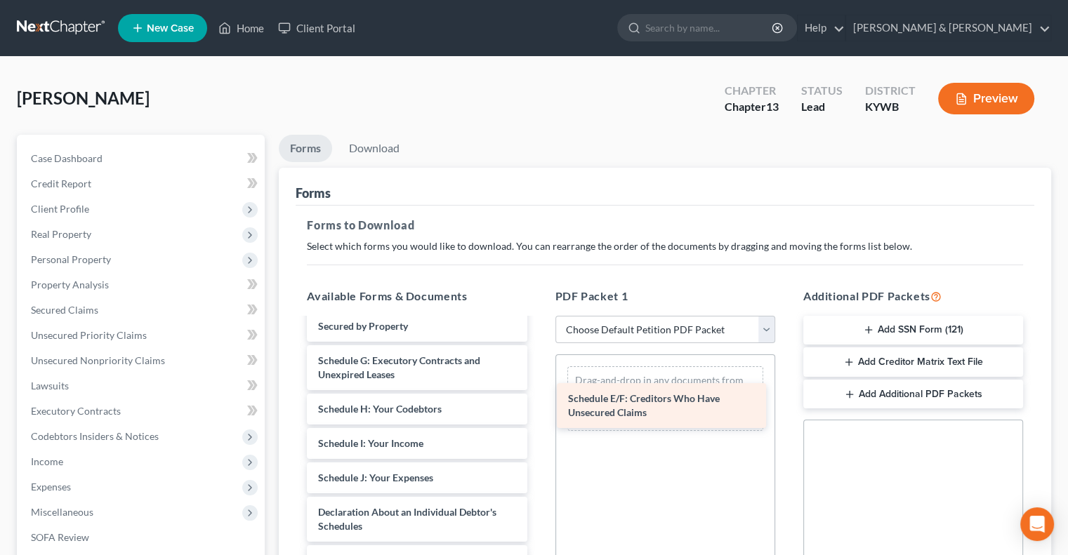
drag, startPoint x: 399, startPoint y: 364, endPoint x: 649, endPoint y: 404, distance: 253.0
click at [538, 404] on div "Schedule E/F: Creditors Who Have Unsecured Claims Voluntary Petition for Indivi…" at bounding box center [417, 460] width 242 height 659
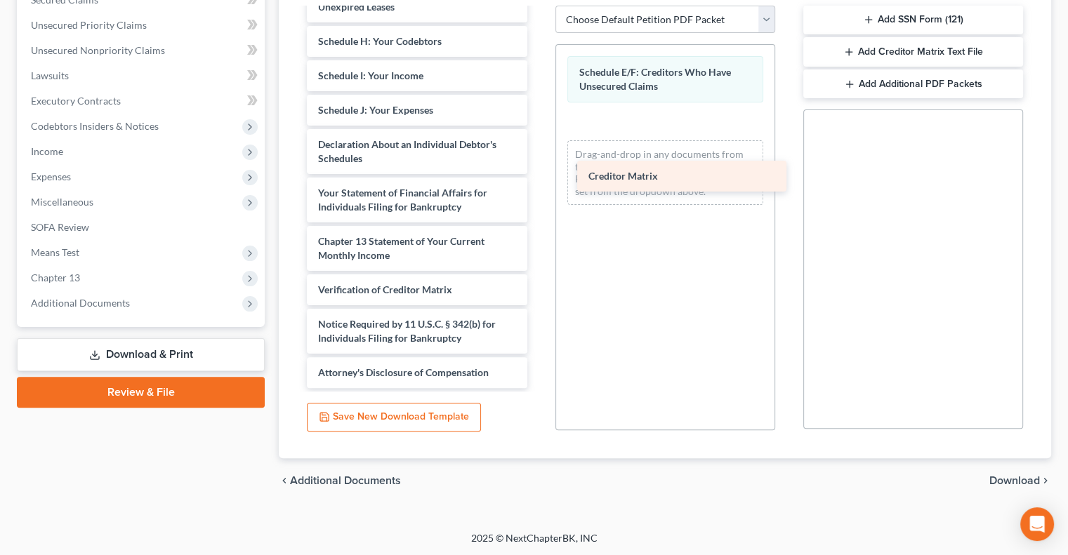
scroll to position [245, 0]
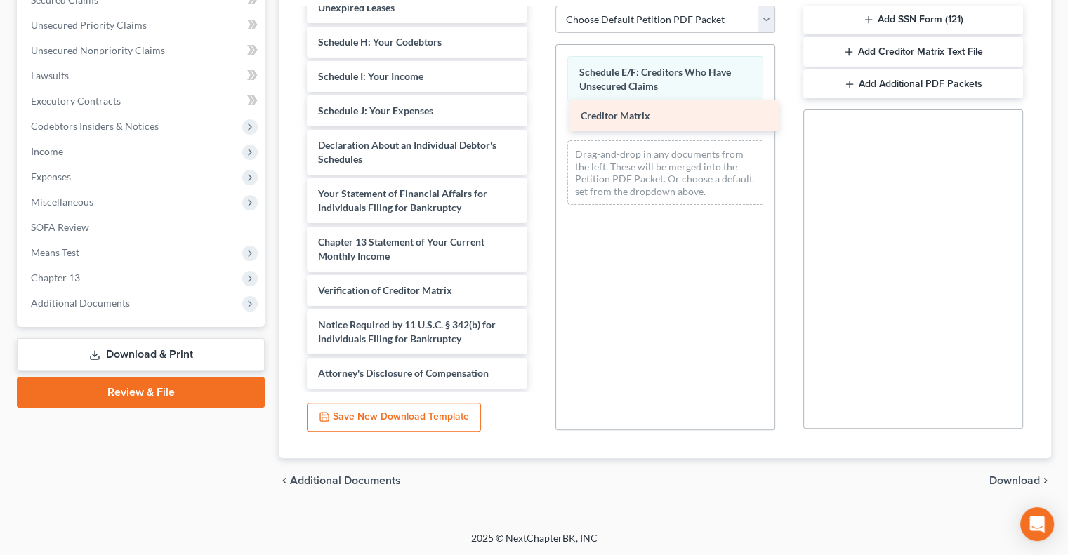
drag, startPoint x: 401, startPoint y: 253, endPoint x: 663, endPoint y: 114, distance: 297.1
click at [538, 114] on div "Creditor Matrix Voluntary Petition for Individuals Filing for Bankruptcy Summar…" at bounding box center [417, 76] width 242 height 625
click at [126, 345] on link "Download & Print" at bounding box center [141, 354] width 248 height 33
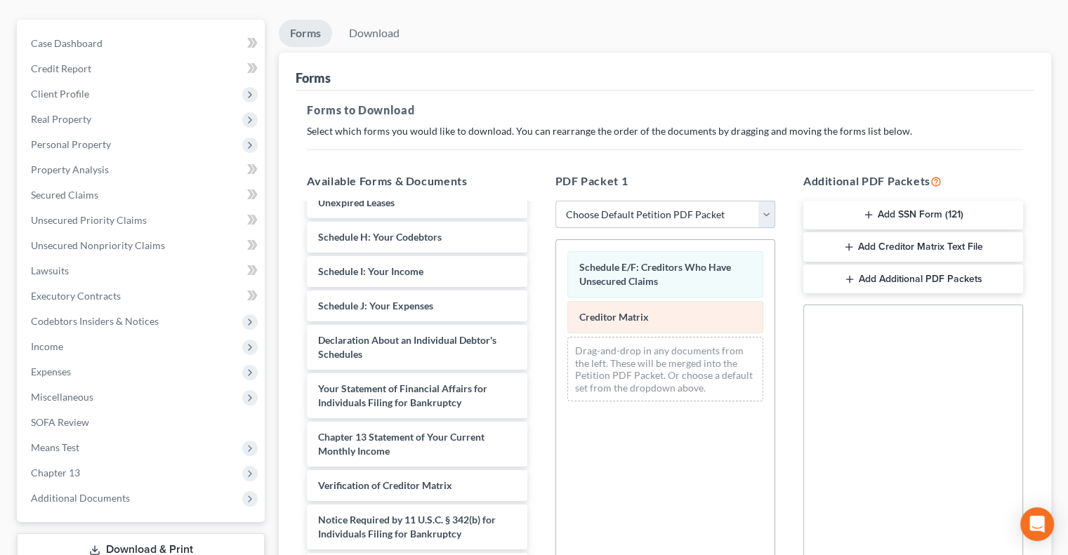
scroll to position [29, 0]
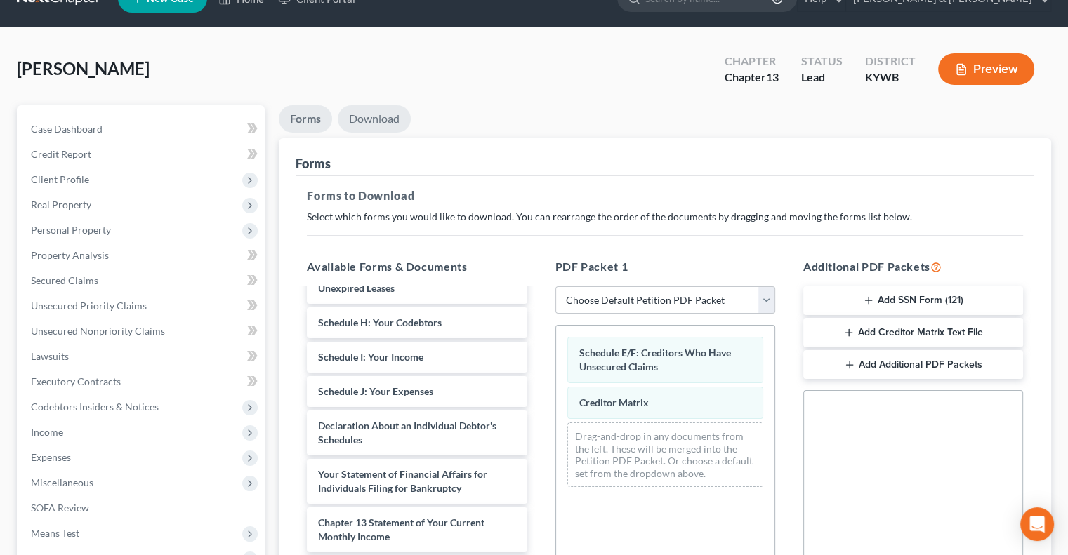
click at [378, 118] on link "Download" at bounding box center [374, 118] width 73 height 27
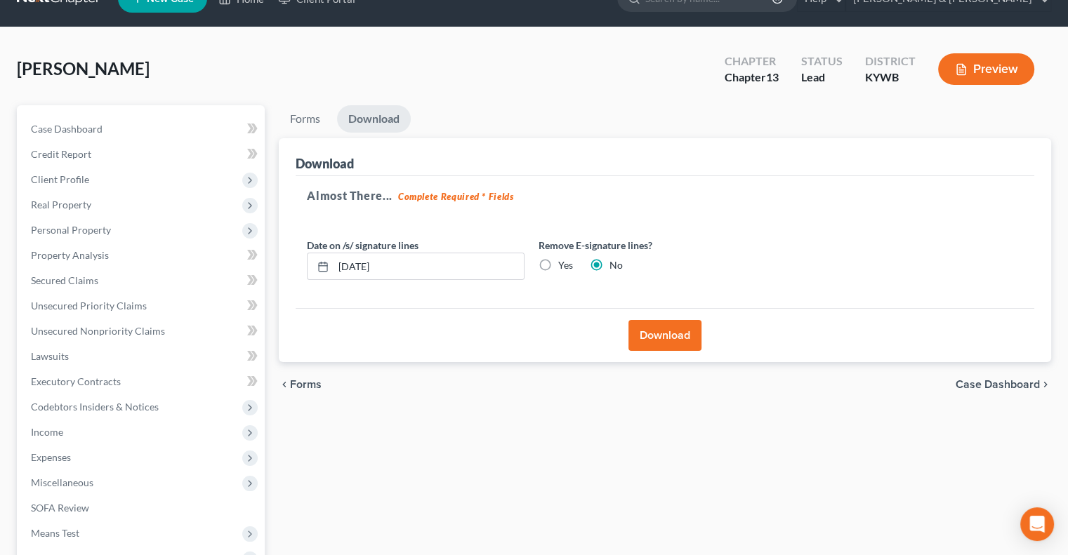
click at [558, 265] on label "Yes" at bounding box center [565, 265] width 15 height 14
click at [564, 265] on input "Yes" at bounding box center [568, 262] width 9 height 9
radio input "true"
radio input "false"
drag, startPoint x: 421, startPoint y: 272, endPoint x: 324, endPoint y: 272, distance: 96.9
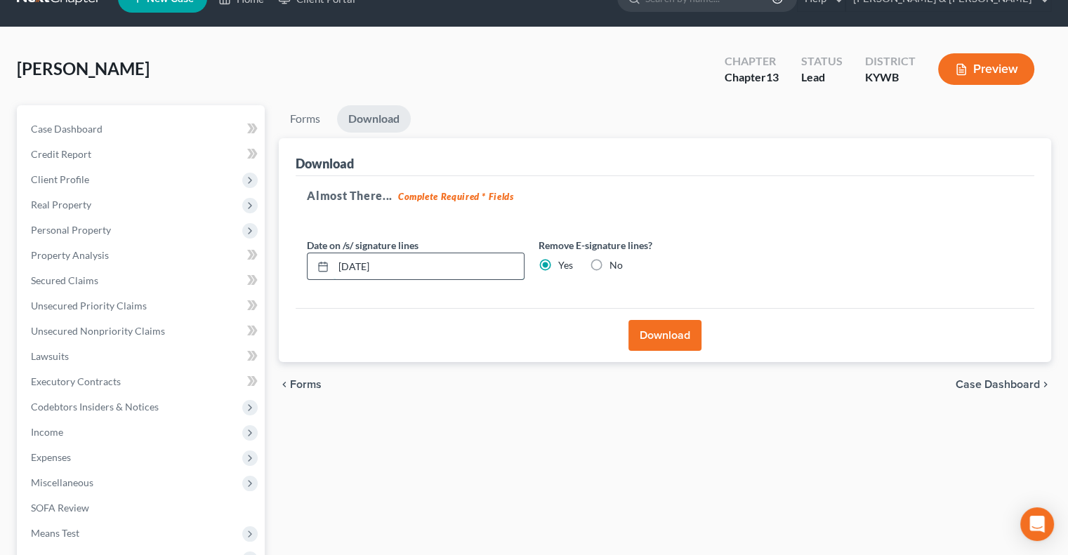
click at [324, 272] on div "09/12/2025" at bounding box center [416, 267] width 218 height 28
click at [674, 335] on button "Download" at bounding box center [664, 335] width 73 height 31
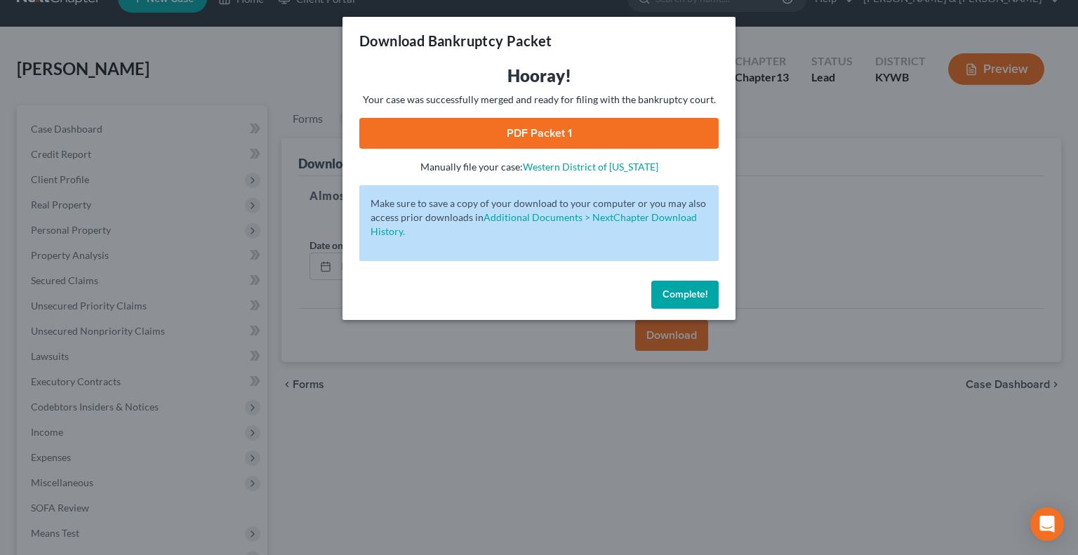
click at [564, 126] on link "PDF Packet 1" at bounding box center [538, 133] width 359 height 31
click at [678, 291] on span "Complete!" at bounding box center [685, 295] width 45 height 12
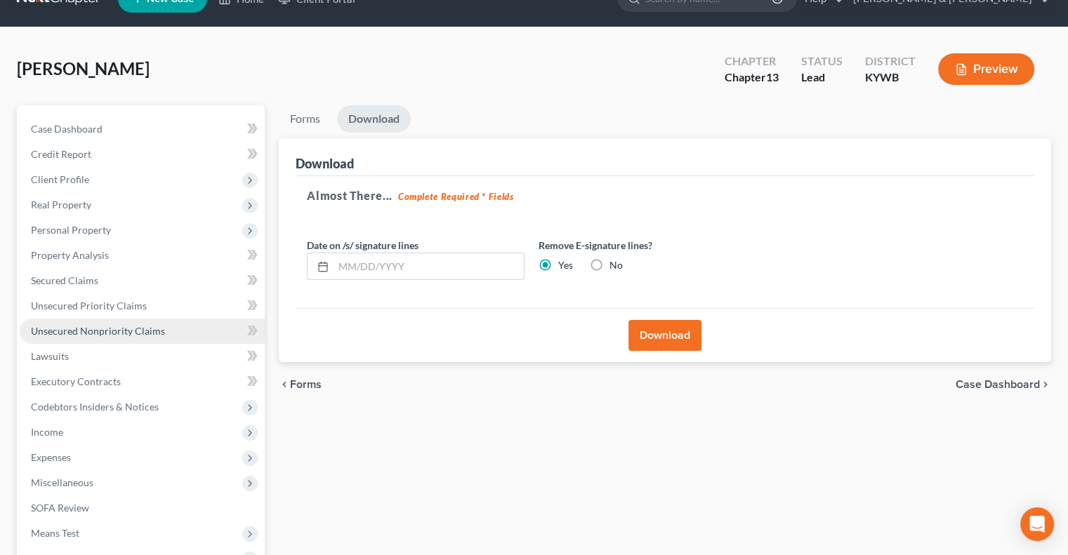
click at [51, 330] on span "Unsecured Nonpriority Claims" at bounding box center [98, 331] width 134 height 12
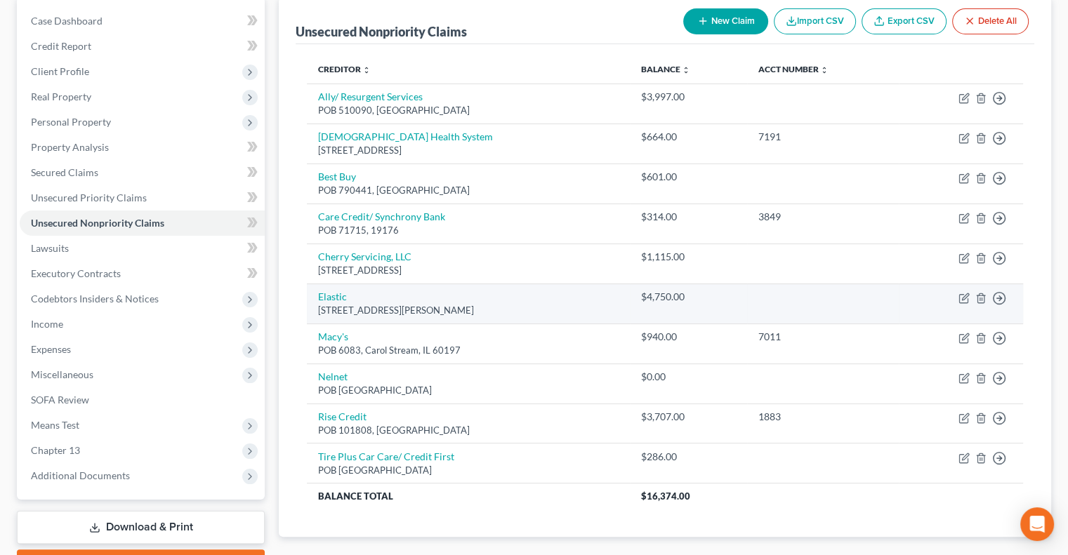
scroll to position [216, 0]
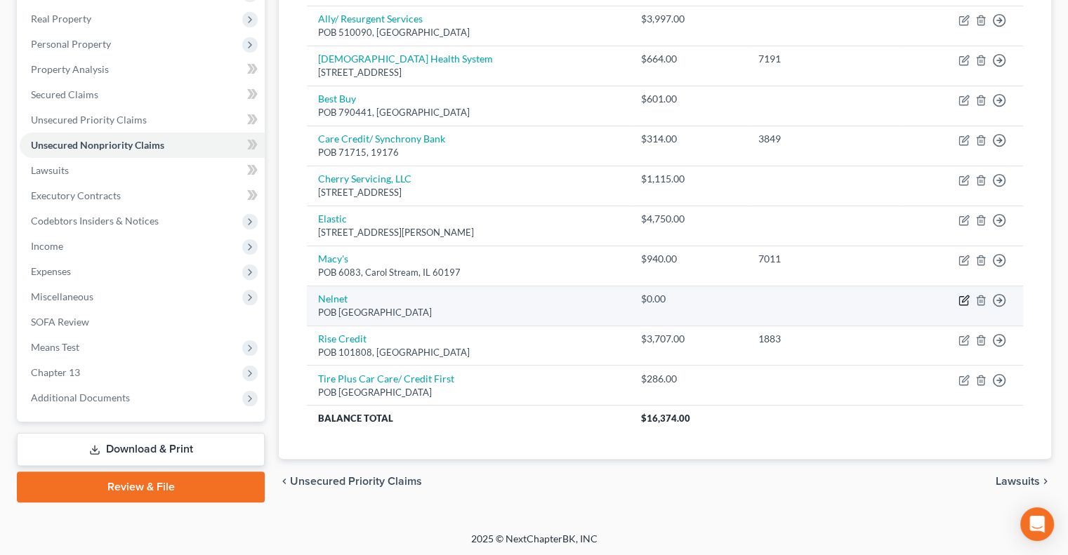
click at [966, 297] on icon "button" at bounding box center [965, 299] width 6 height 6
select select "30"
select select "0"
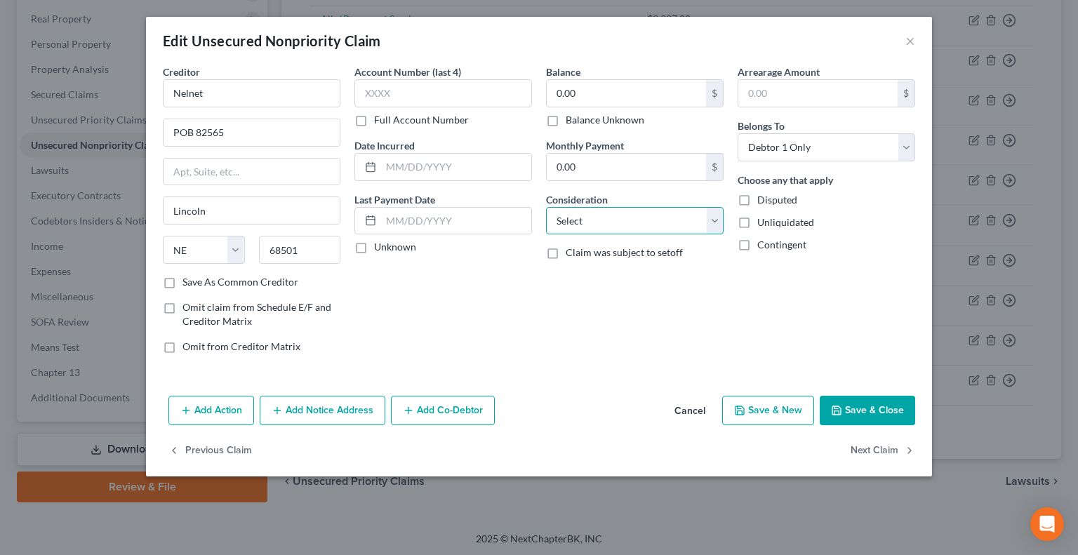
drag, startPoint x: 717, startPoint y: 220, endPoint x: 706, endPoint y: 232, distance: 15.9
click at [715, 223] on select "Select Cable / Satellite Services Collection Agency Credit Card Debt Debt Couns…" at bounding box center [635, 221] width 178 height 28
select select "14"
click at [546, 207] on select "Select Cable / Satellite Services Collection Agency Credit Card Debt Debt Couns…" at bounding box center [635, 221] width 178 height 28
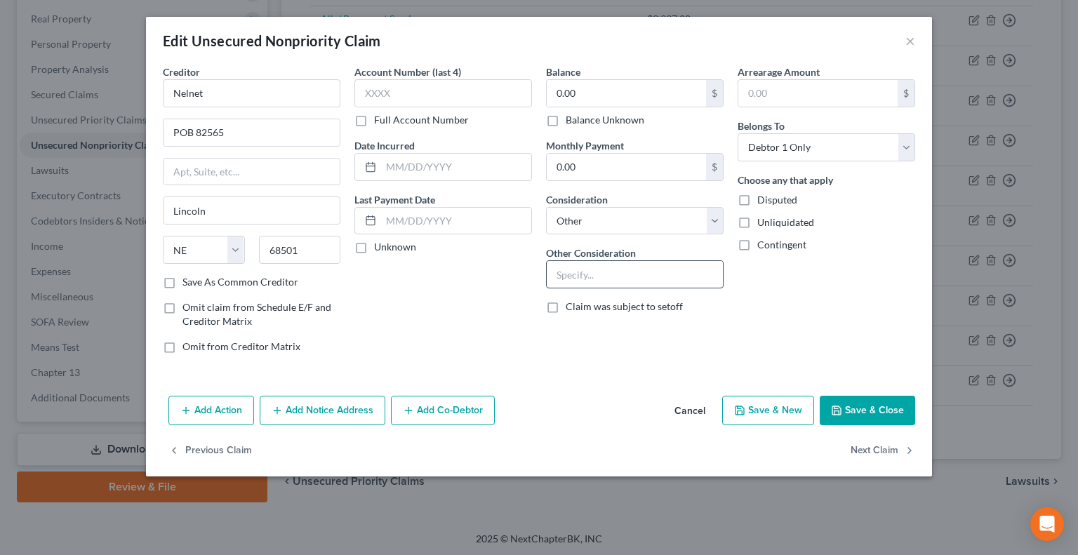
click at [569, 283] on input "text" at bounding box center [635, 274] width 176 height 27
click at [569, 272] on input "Stuent Loan in Forebearance" at bounding box center [635, 274] width 176 height 27
drag, startPoint x: 663, startPoint y: 272, endPoint x: 556, endPoint y: 272, distance: 107.4
click at [556, 272] on input "Student Loan in Forbearance" at bounding box center [635, 274] width 176 height 27
type input "Student Loan in Forbearance"
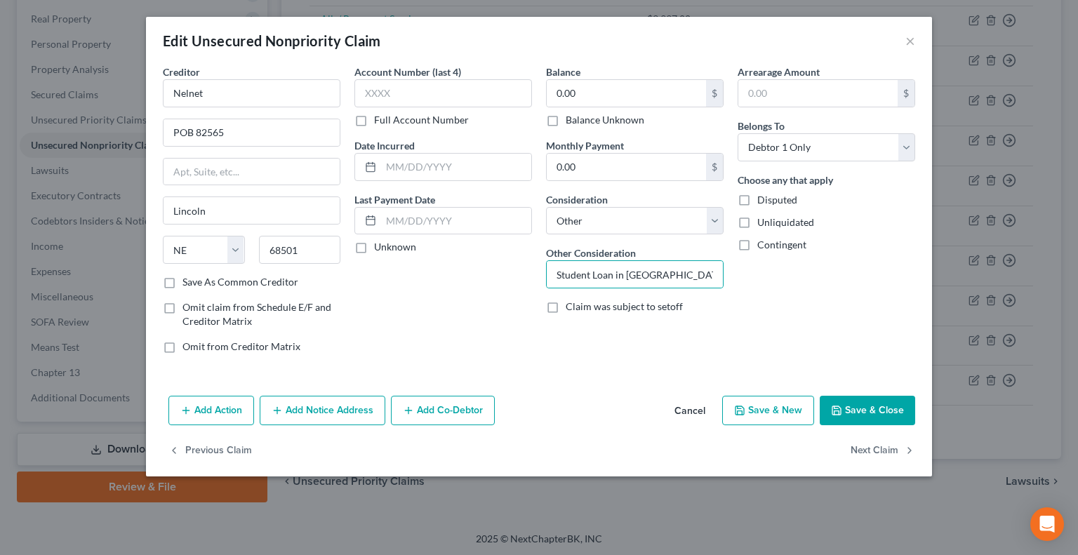
click at [820, 321] on div "Arrearage Amount $ Belongs To * Select Debtor 1 Only Debtor 2 Only Debtor 1 And…" at bounding box center [827, 215] width 192 height 300
click at [858, 404] on button "Save & Close" at bounding box center [867, 410] width 95 height 29
type input "0"
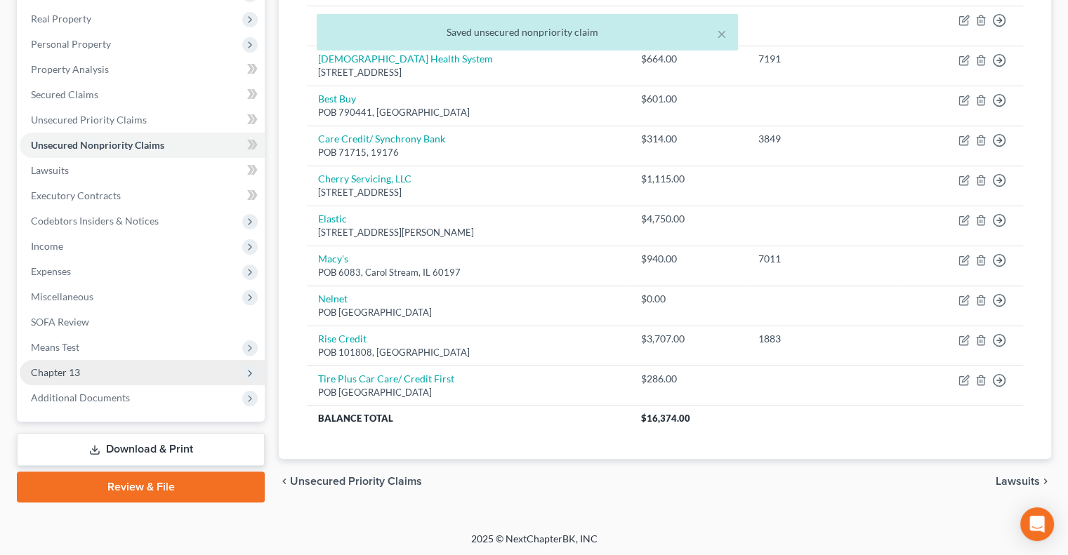
click at [65, 373] on span "Chapter 13" at bounding box center [55, 372] width 49 height 12
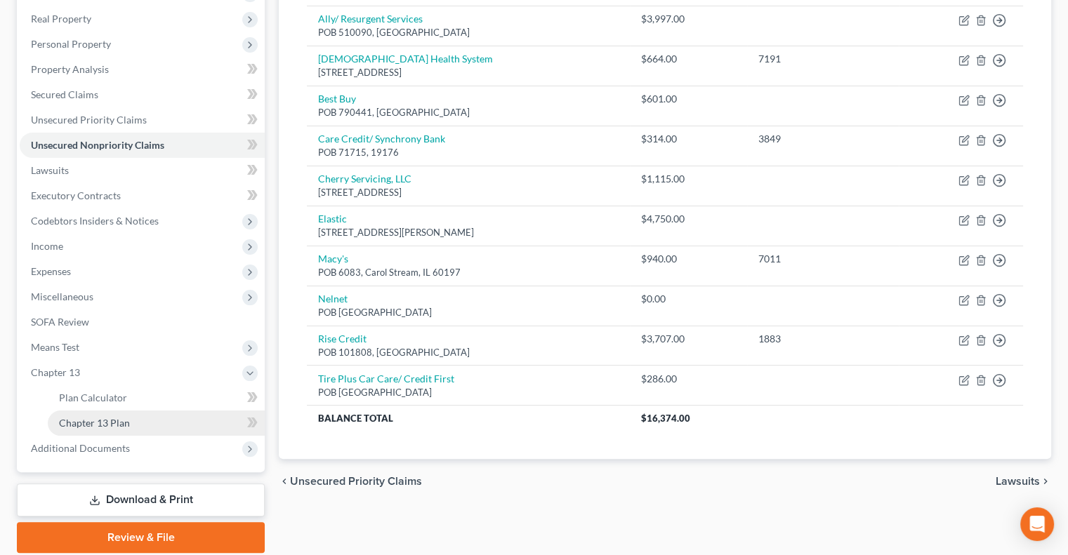
click at [142, 424] on link "Chapter 13 Plan" at bounding box center [156, 423] width 217 height 25
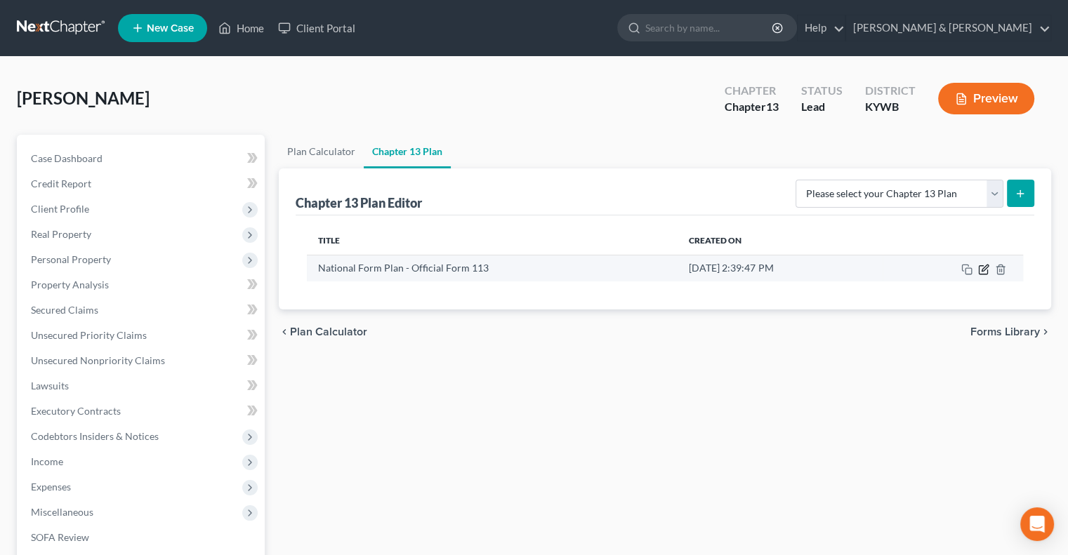
click at [982, 268] on icon "button" at bounding box center [985, 268] width 6 height 6
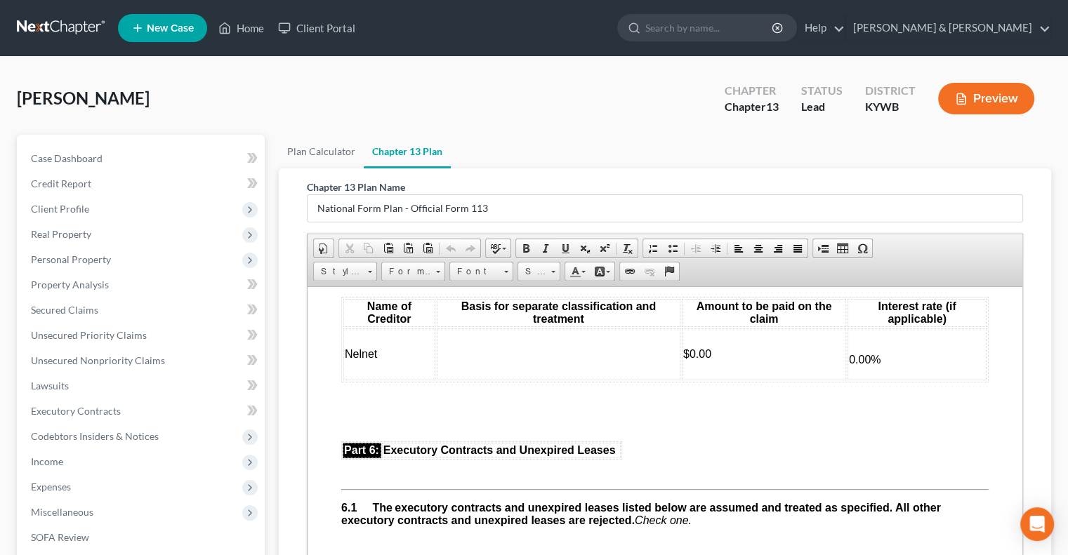
scroll to position [3230, 0]
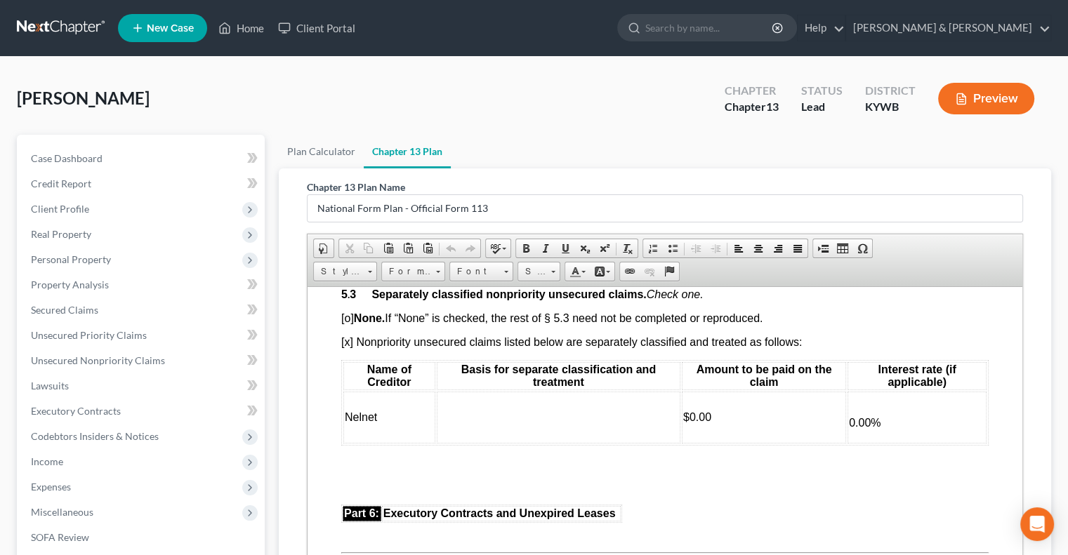
click at [468, 443] on td at bounding box center [559, 417] width 244 height 52
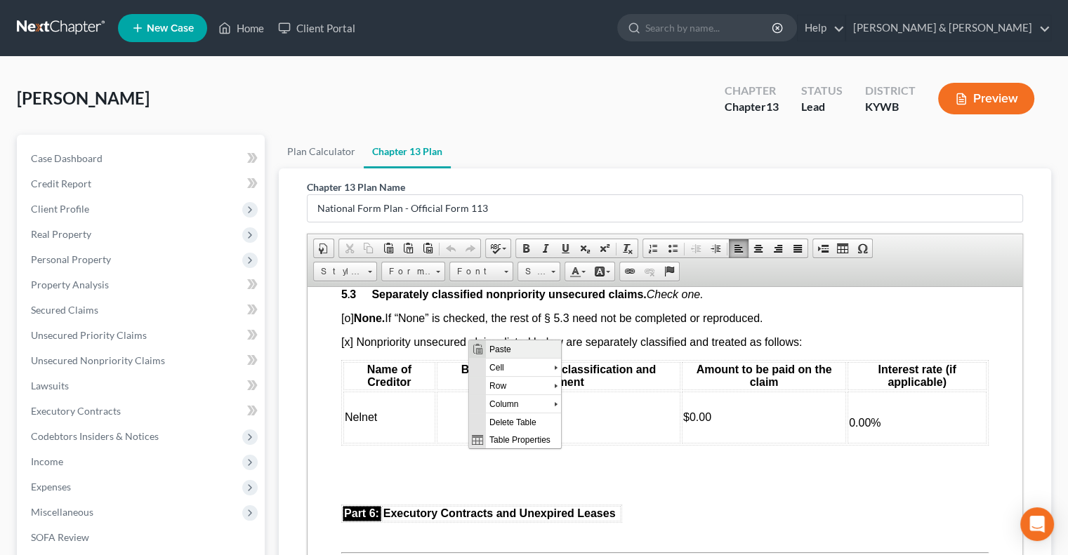
click at [501, 348] on span "Paste" at bounding box center [523, 349] width 75 height 18
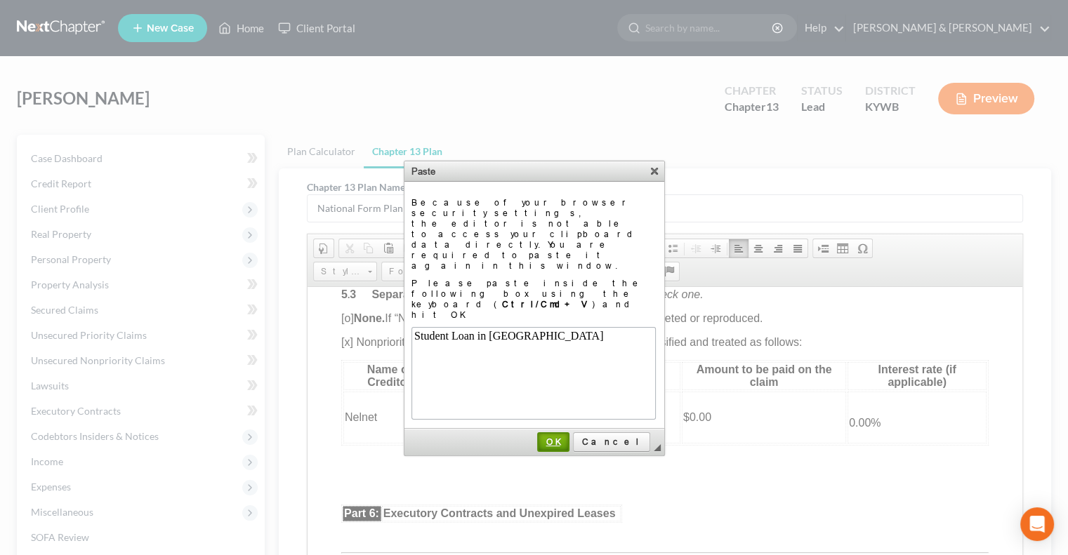
click at [568, 437] on span "OK" at bounding box center [552, 442] width 29 height 11
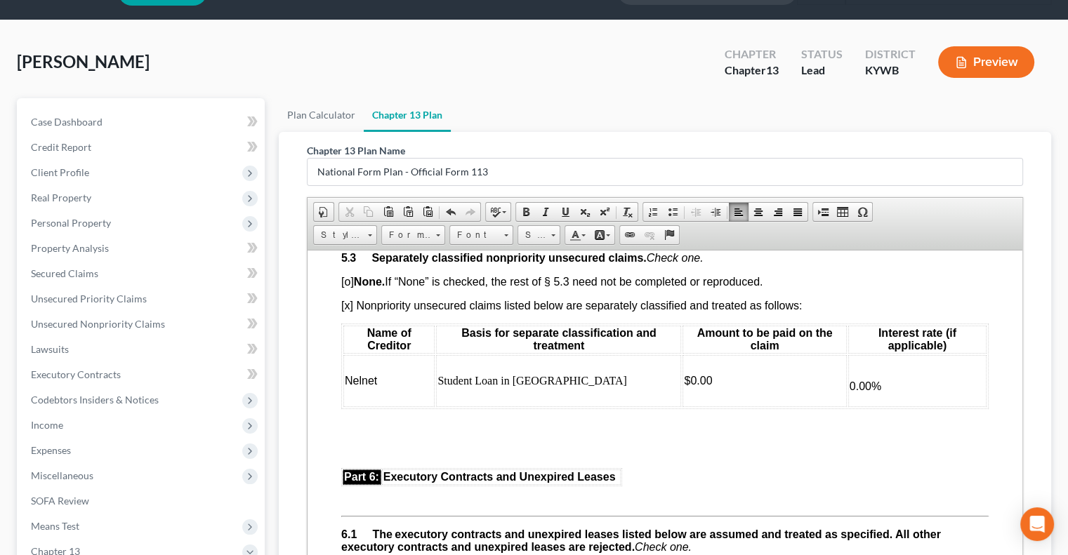
scroll to position [265, 0]
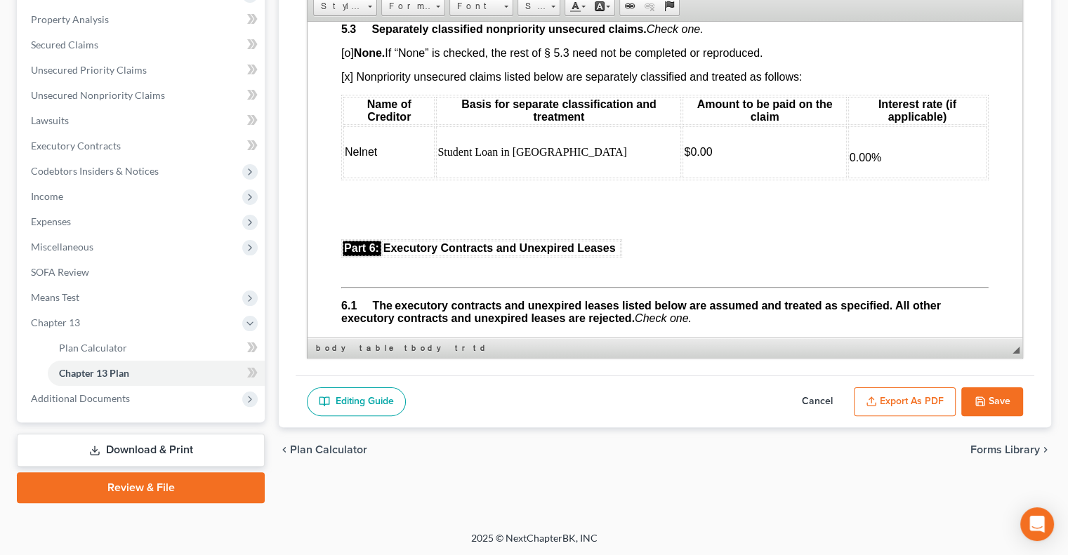
click at [997, 404] on button "Save" at bounding box center [992, 402] width 62 height 29
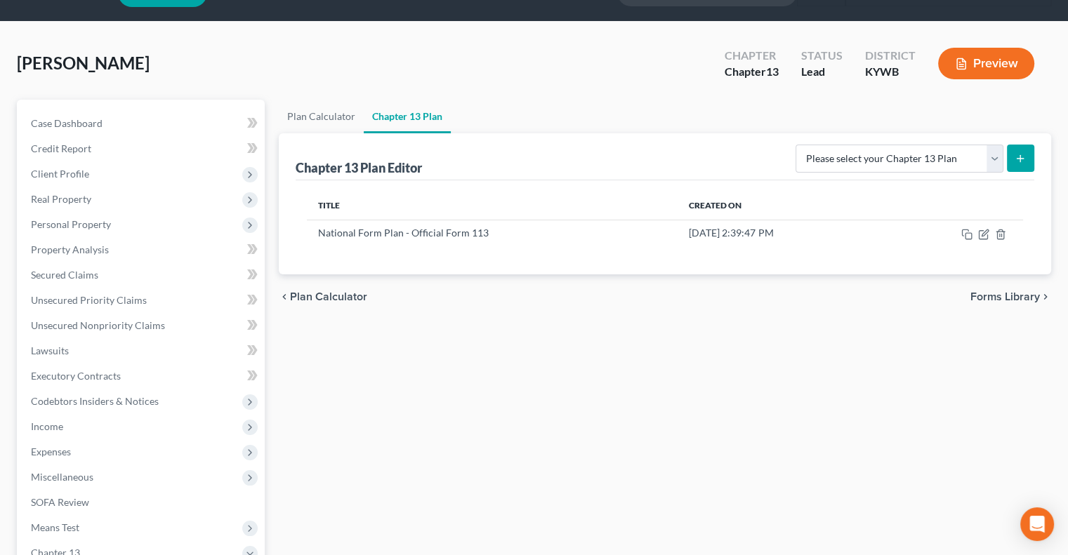
scroll to position [0, 0]
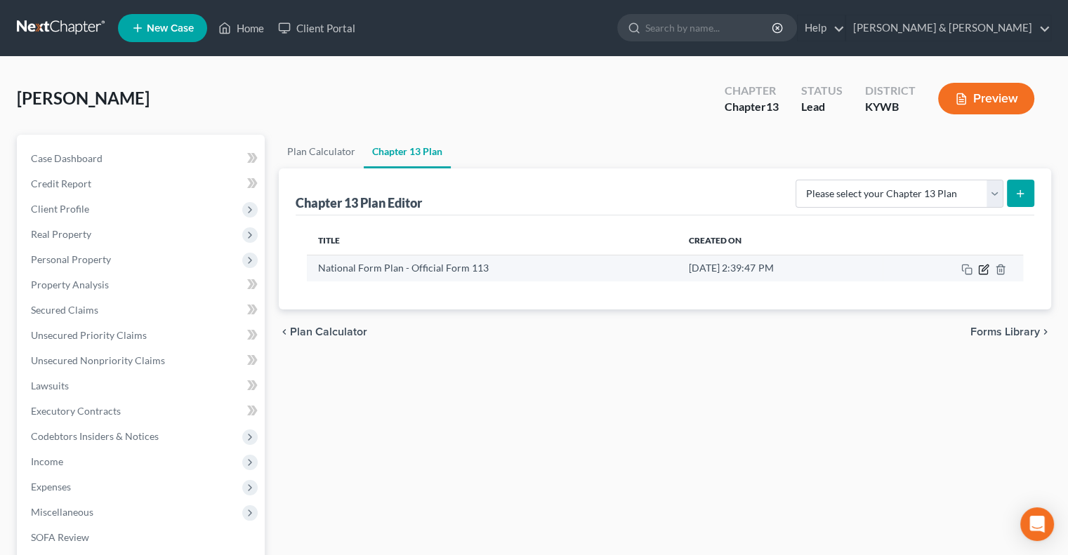
click at [985, 269] on icon "button" at bounding box center [983, 269] width 11 height 11
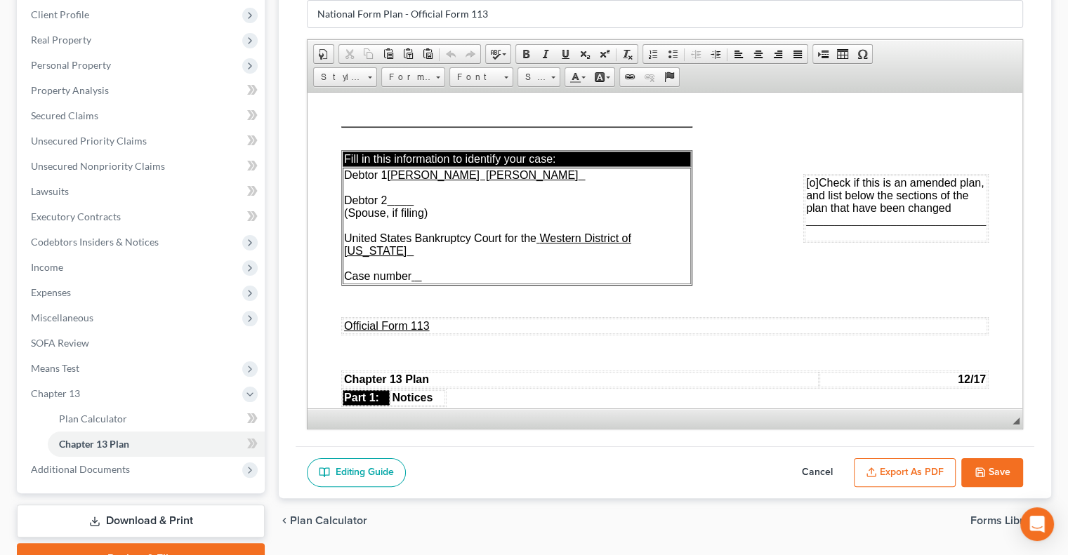
scroll to position [265, 0]
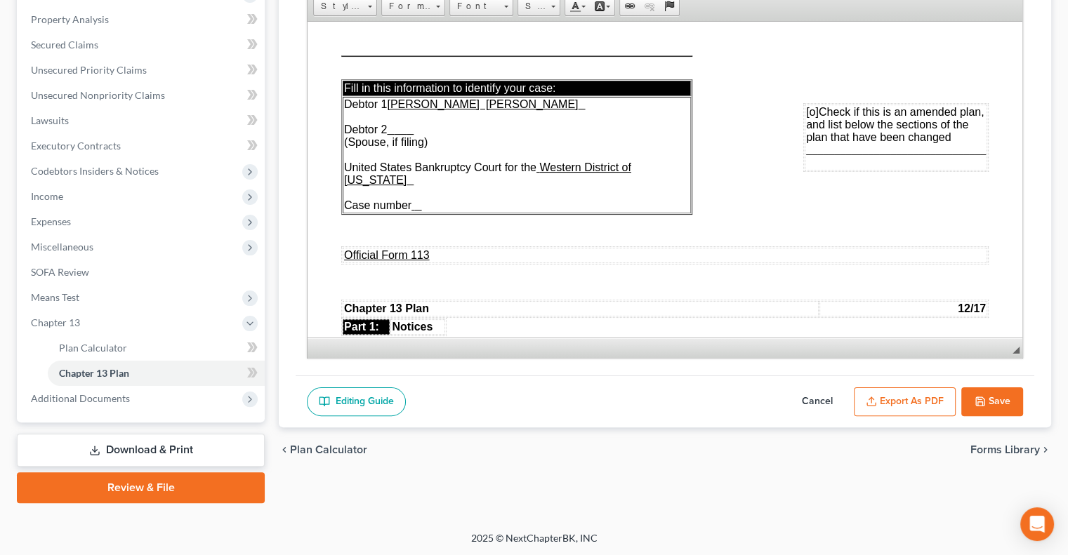
click at [894, 388] on button "Export as PDF" at bounding box center [905, 402] width 102 height 29
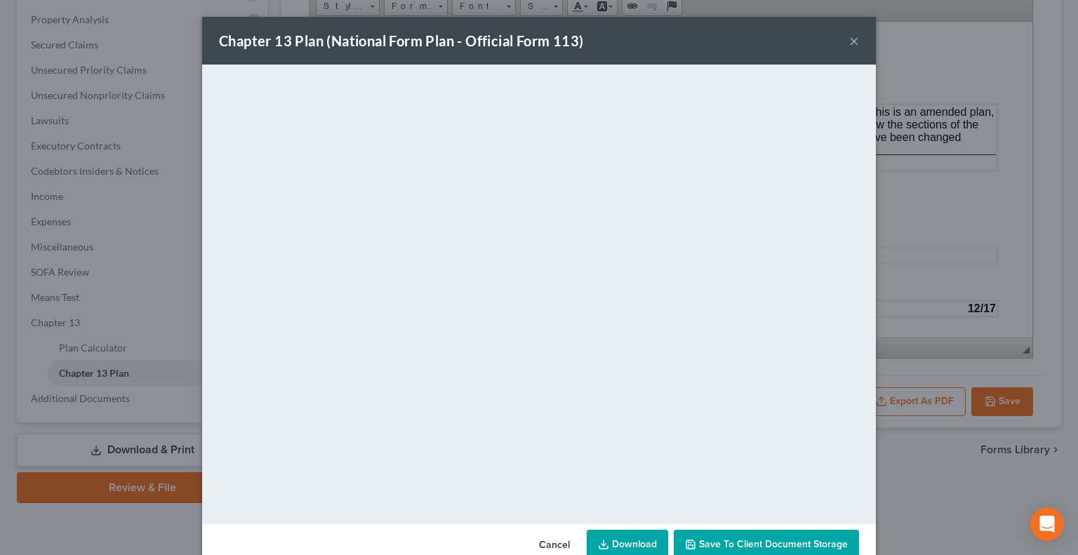
click at [850, 41] on button "×" at bounding box center [855, 40] width 10 height 17
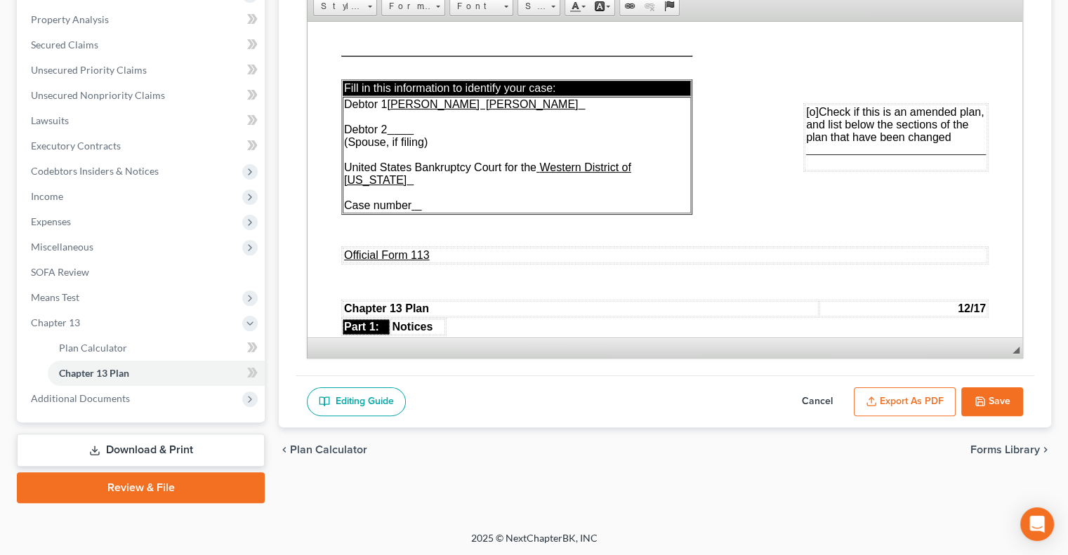
click at [225, 451] on link "Download & Print" at bounding box center [141, 450] width 248 height 33
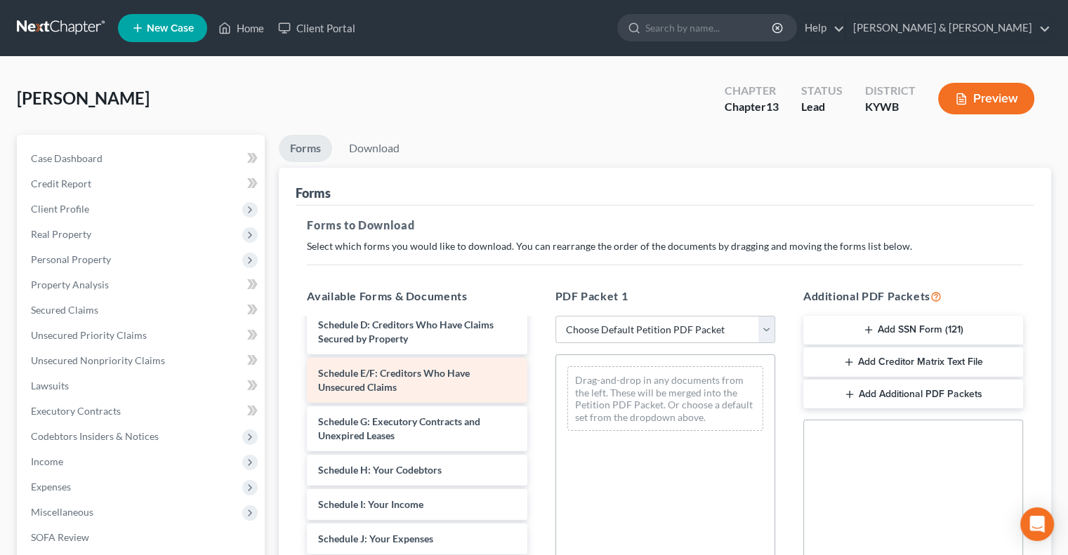
scroll to position [211, 0]
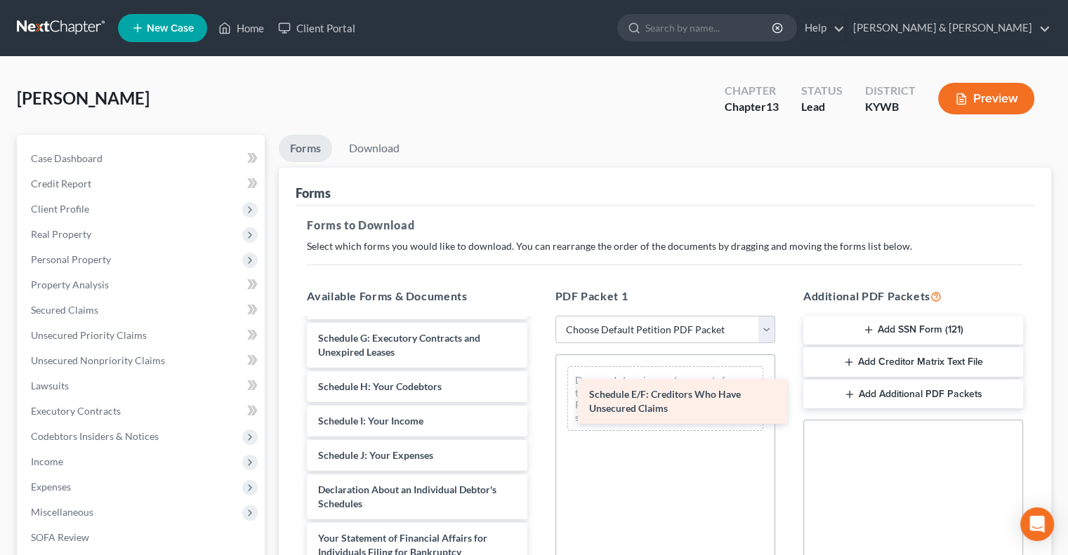
drag, startPoint x: 442, startPoint y: 345, endPoint x: 707, endPoint y: 395, distance: 270.0
click at [538, 396] on div "Schedule E/F: Creditors Who Have Unsecured Claims Voluntary Petition for Indivi…" at bounding box center [417, 438] width 242 height 659
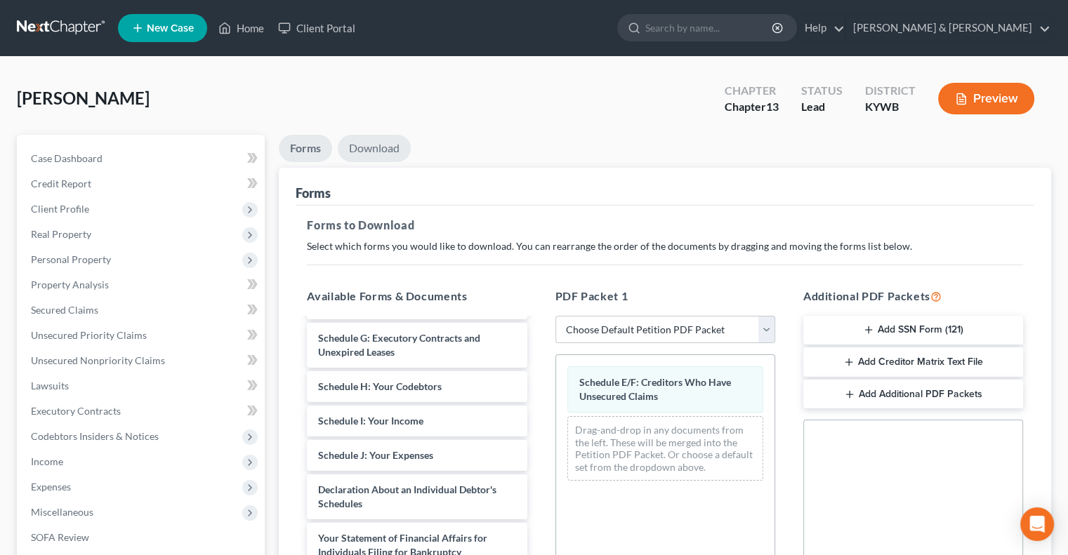
click at [390, 145] on link "Download" at bounding box center [374, 148] width 73 height 27
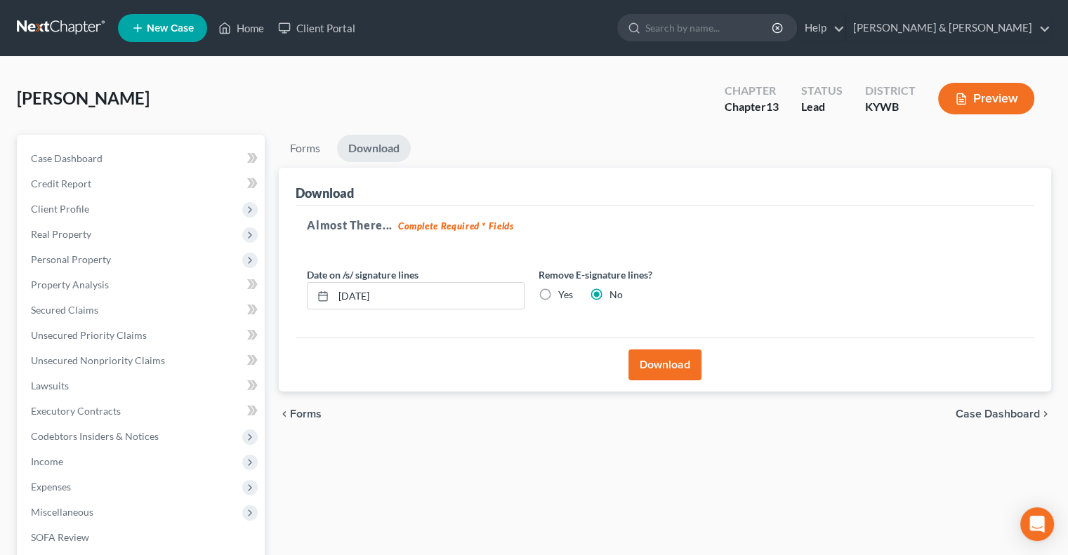
click at [558, 293] on label "Yes" at bounding box center [565, 295] width 15 height 14
click at [564, 293] on input "Yes" at bounding box center [568, 292] width 9 height 9
radio input "true"
radio input "false"
drag, startPoint x: 418, startPoint y: 302, endPoint x: 309, endPoint y: 300, distance: 108.8
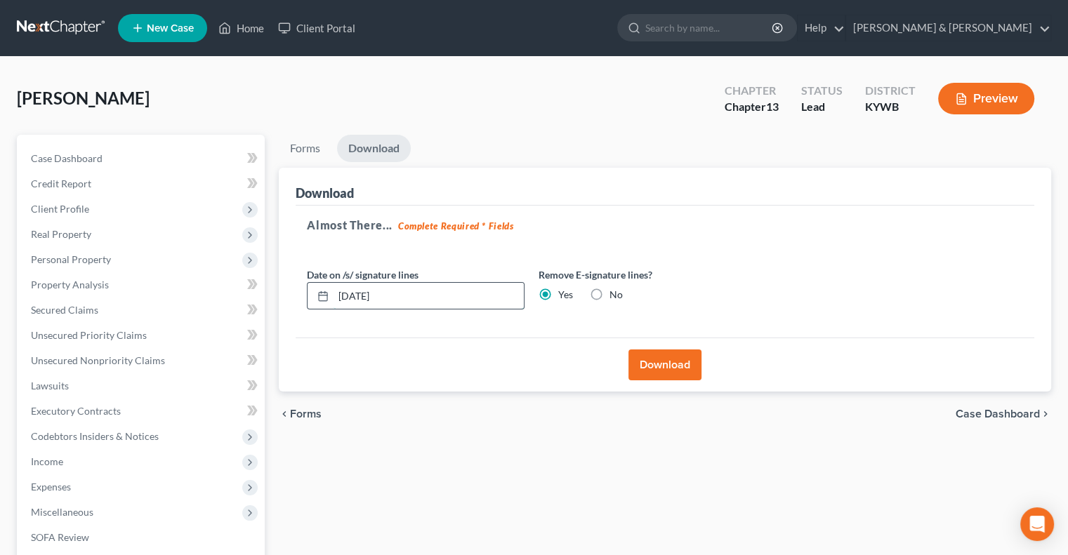
click at [309, 300] on div "09/12/2025" at bounding box center [416, 296] width 218 height 28
click at [676, 365] on button "Download" at bounding box center [664, 365] width 73 height 31
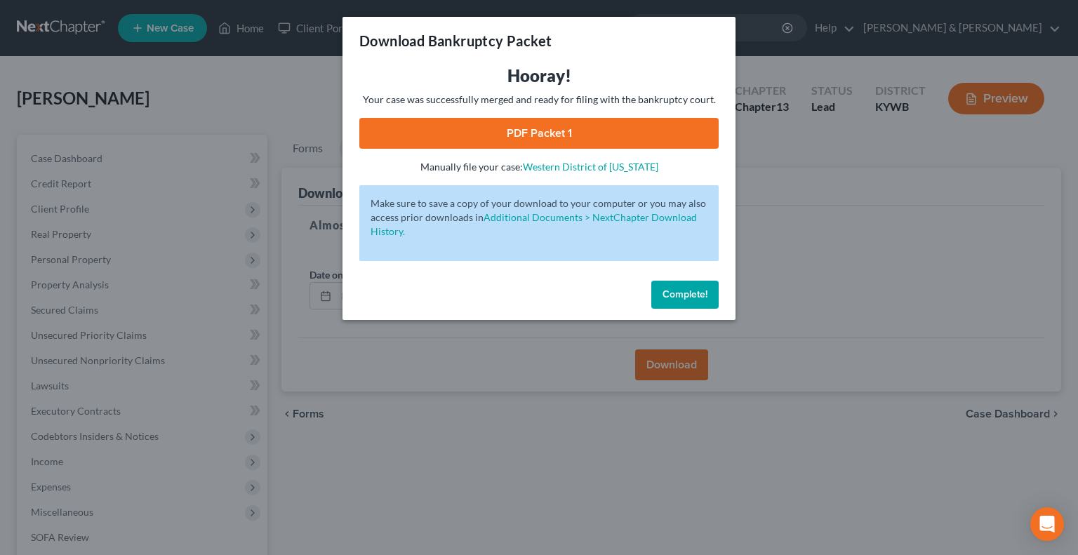
click at [545, 130] on link "PDF Packet 1" at bounding box center [538, 133] width 359 height 31
click at [672, 291] on span "Complete!" at bounding box center [685, 295] width 45 height 12
